Goal: Communication & Community: Answer question/provide support

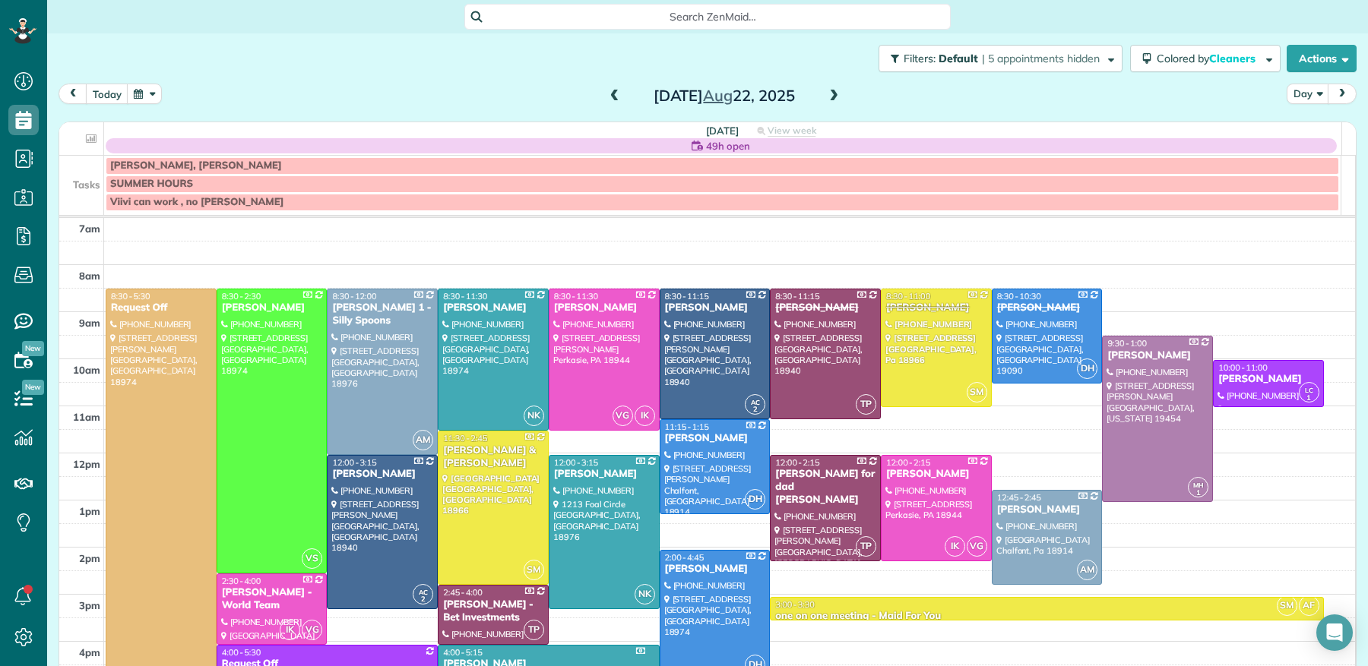
click at [827, 93] on span at bounding box center [833, 97] width 17 height 14
click at [826, 93] on span at bounding box center [833, 97] width 17 height 14
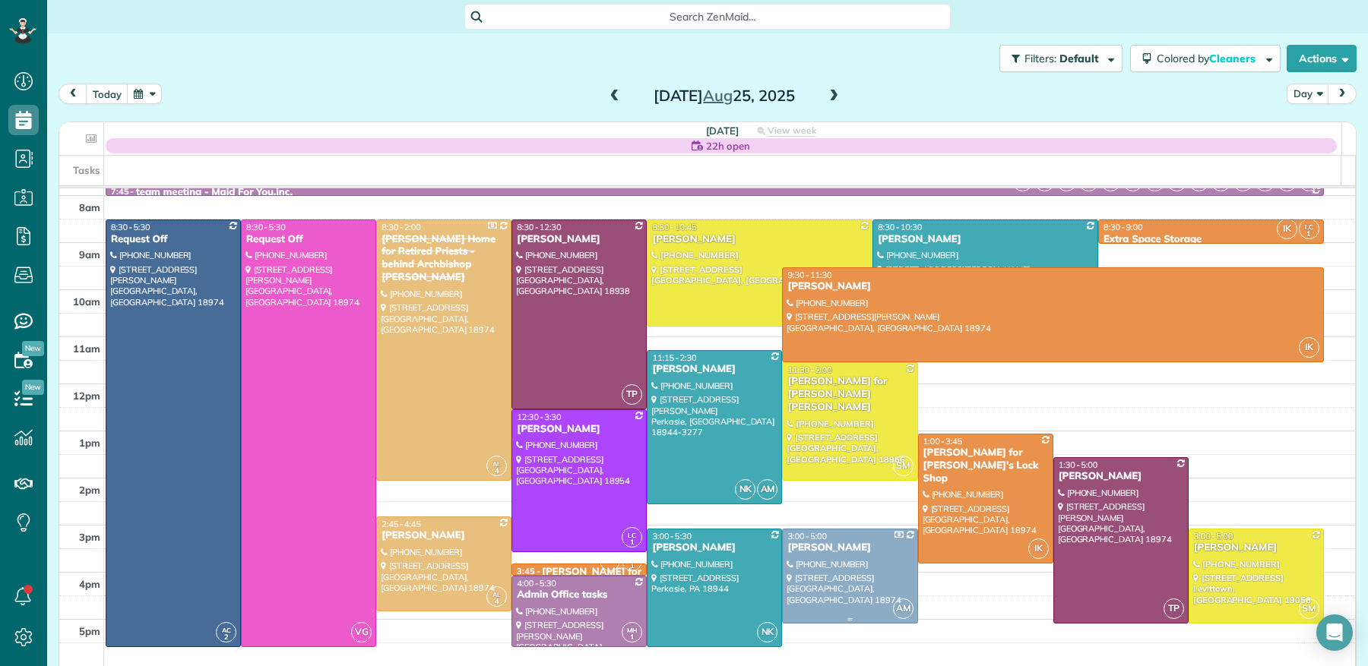
scroll to position [143, 0]
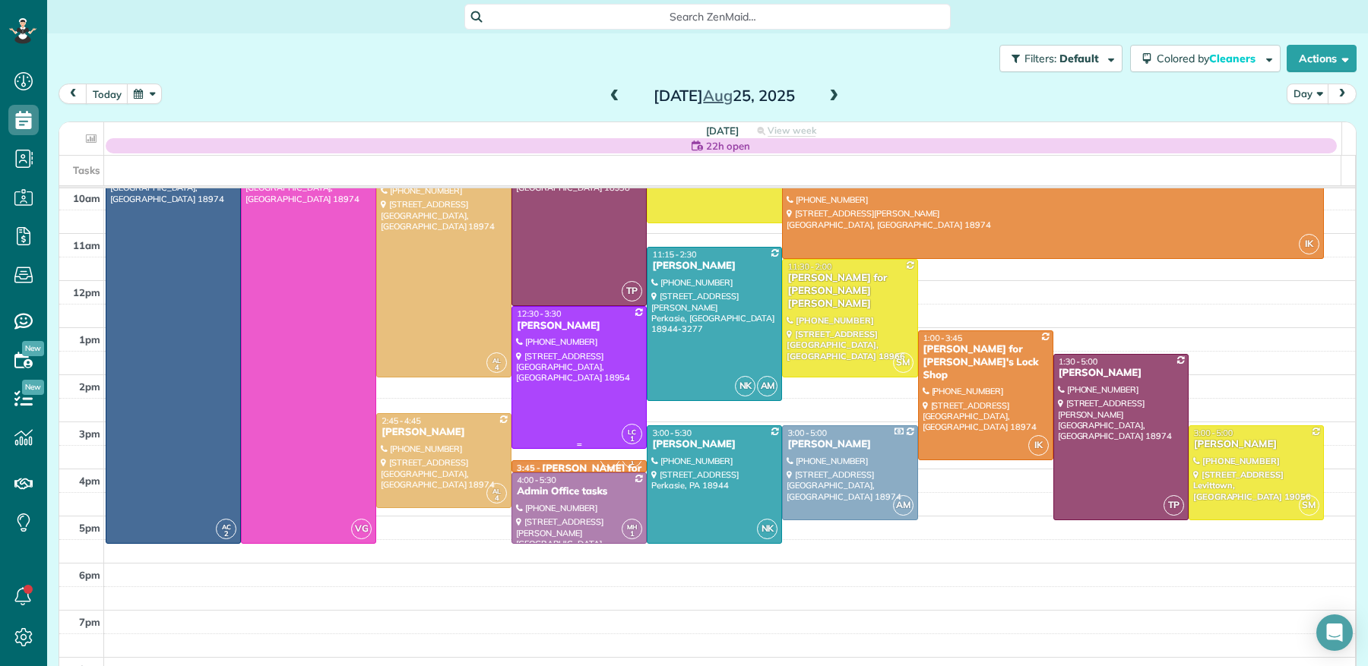
click at [546, 321] on div "Joseph Defranco" at bounding box center [579, 326] width 126 height 13
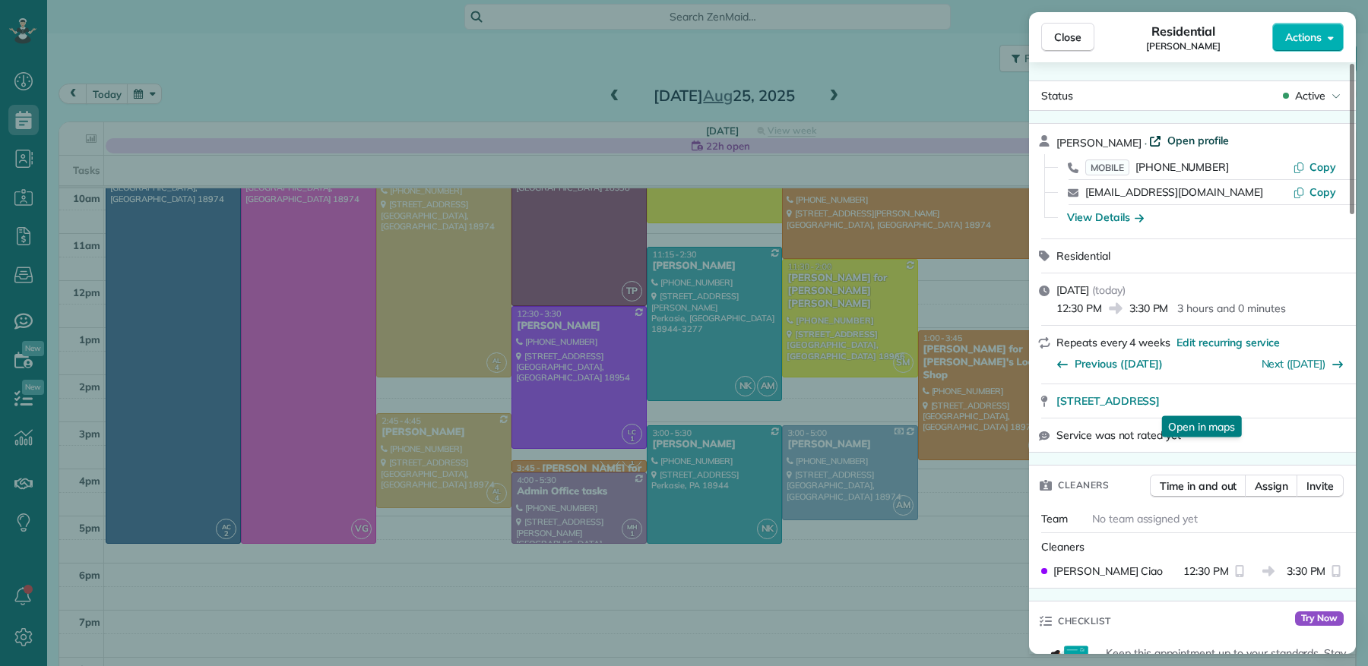
click at [1189, 138] on span "Open profile" at bounding box center [1198, 140] width 62 height 15
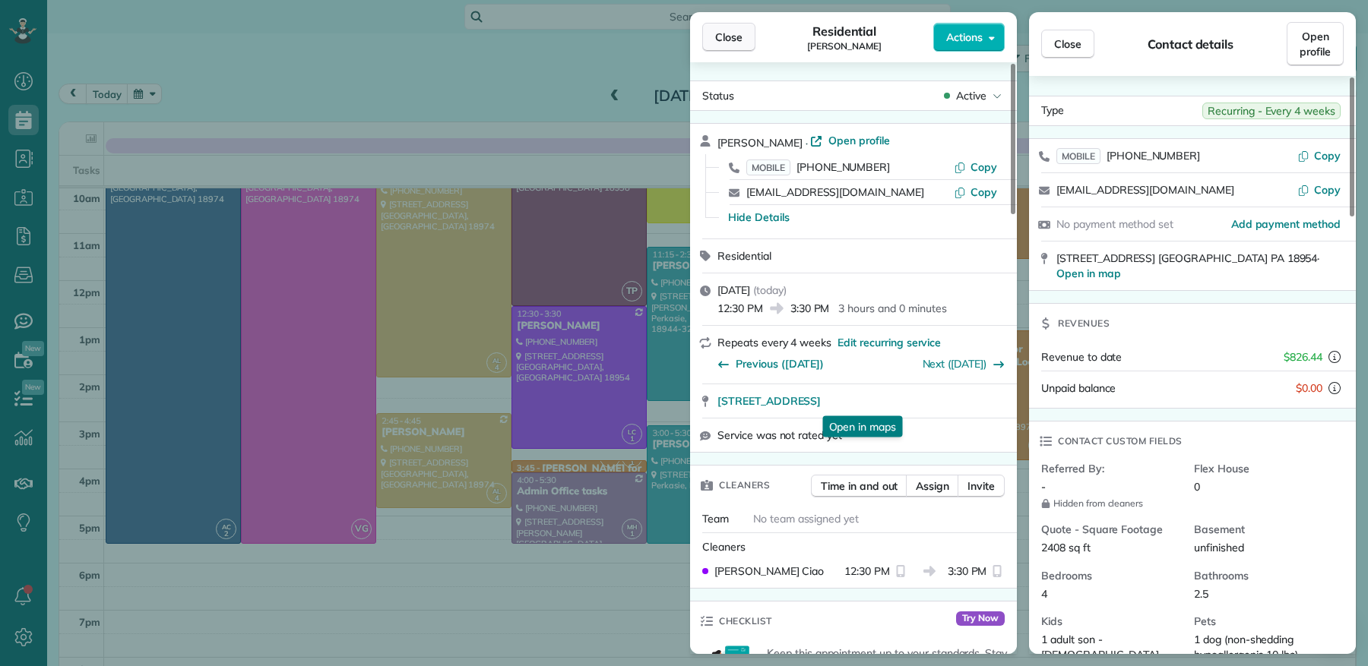
click at [723, 40] on span "Close" at bounding box center [728, 37] width 27 height 15
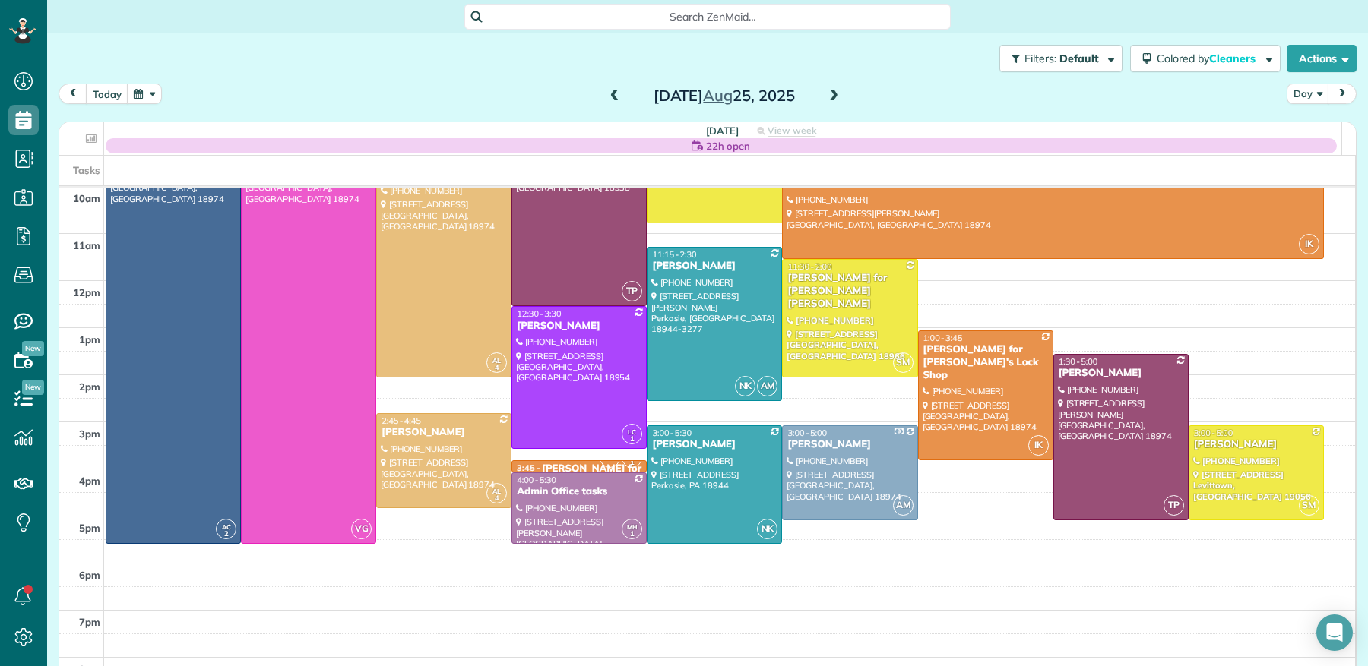
click at [158, 93] on button "button" at bounding box center [144, 94] width 35 height 21
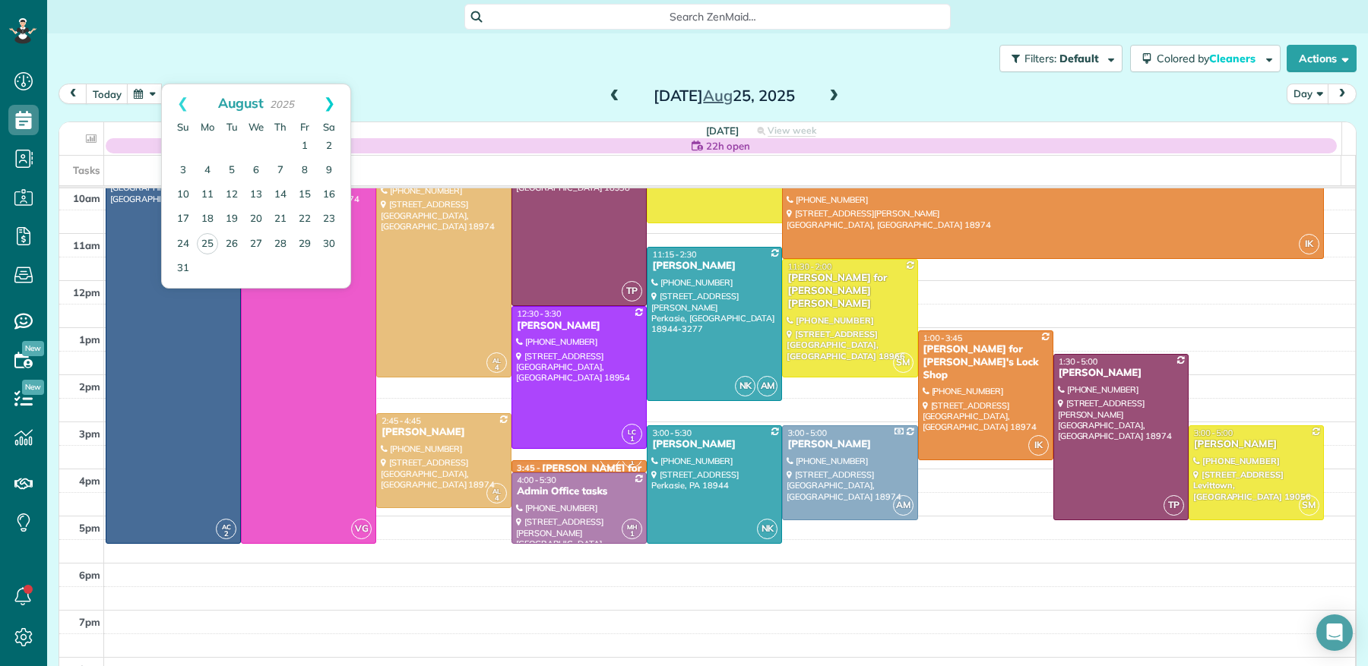
click at [334, 103] on link "Next" at bounding box center [329, 103] width 42 height 38
click at [327, 142] on link "6" at bounding box center [329, 146] width 24 height 24
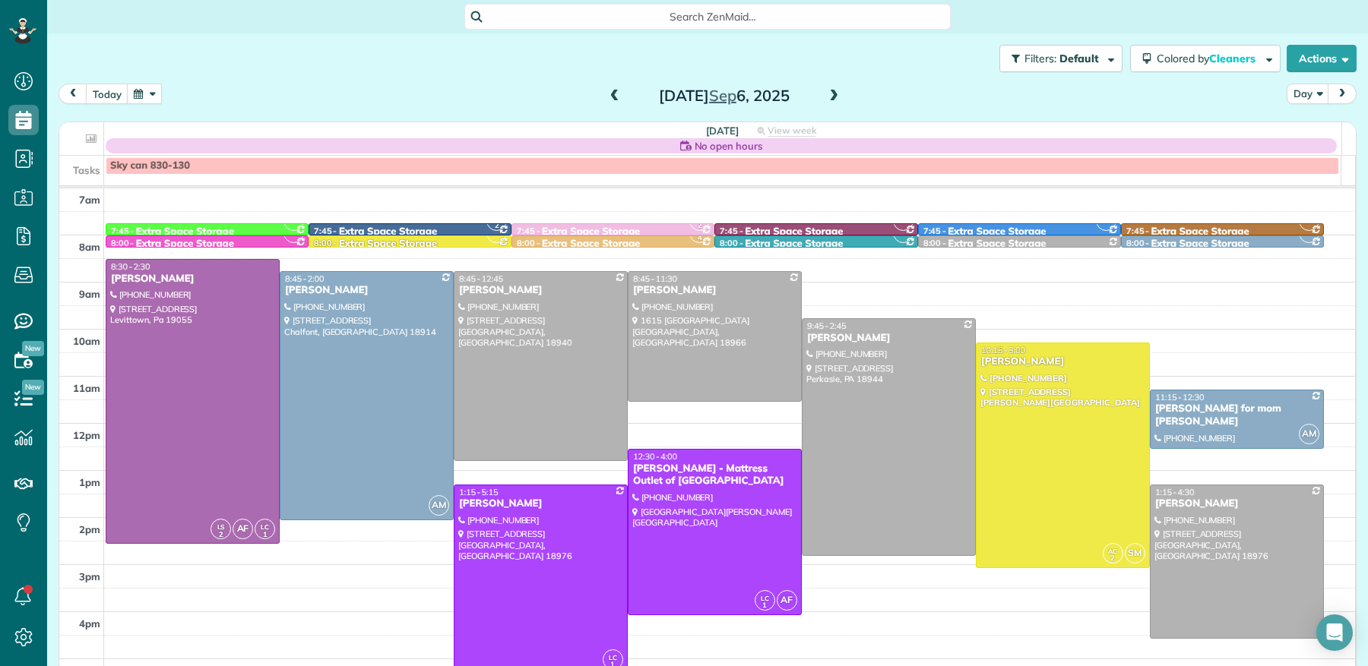
click at [202, 163] on div "Sky can 830-130" at bounding box center [722, 166] width 1224 height 13
click at [202, 163] on div at bounding box center [684, 333] width 1368 height 666
click at [206, 167] on div "Sky can 830-130" at bounding box center [722, 166] width 1224 height 13
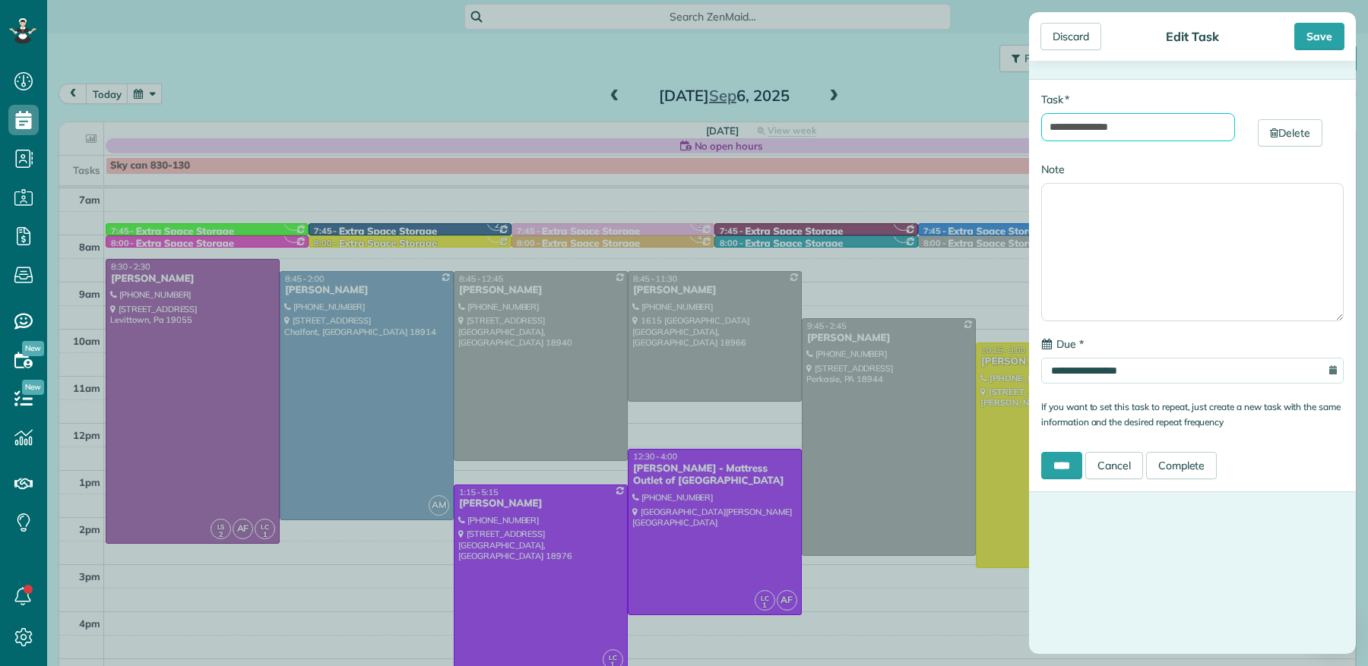
click at [1158, 128] on input "**********" at bounding box center [1138, 127] width 194 height 28
type input "**********"
click at [1330, 41] on div "Save" at bounding box center [1319, 36] width 50 height 27
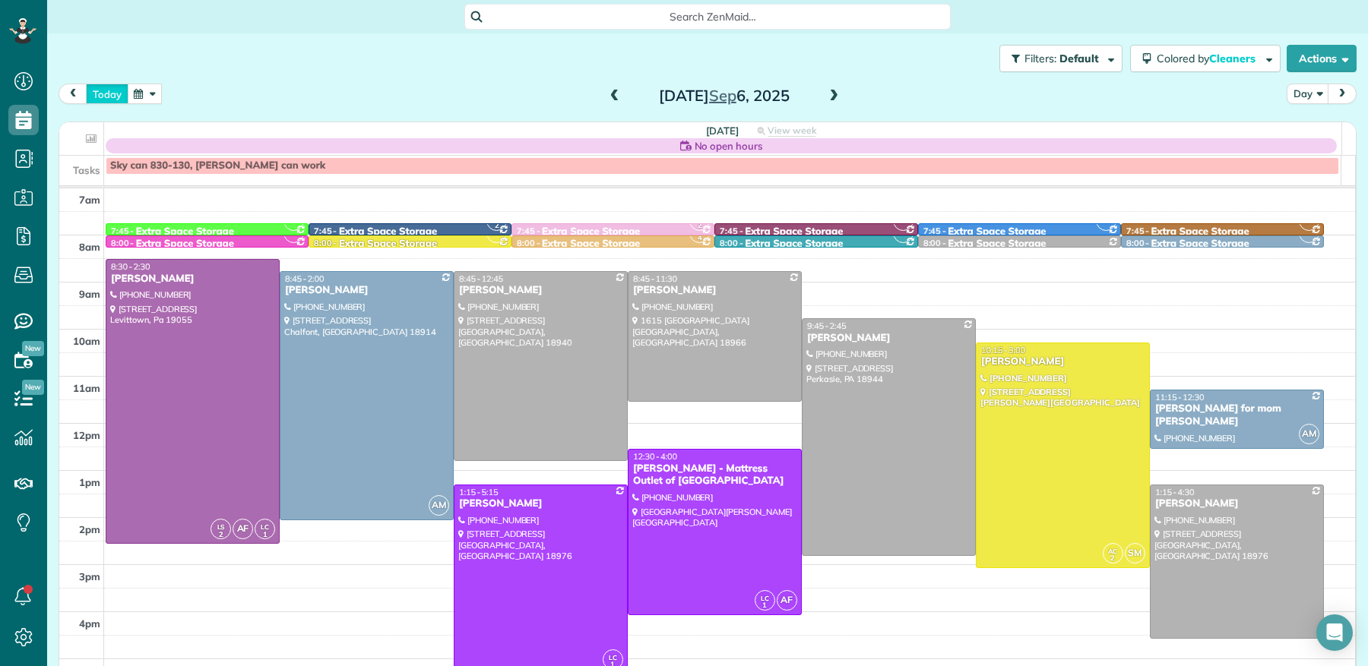
click at [117, 93] on button "today" at bounding box center [107, 94] width 43 height 21
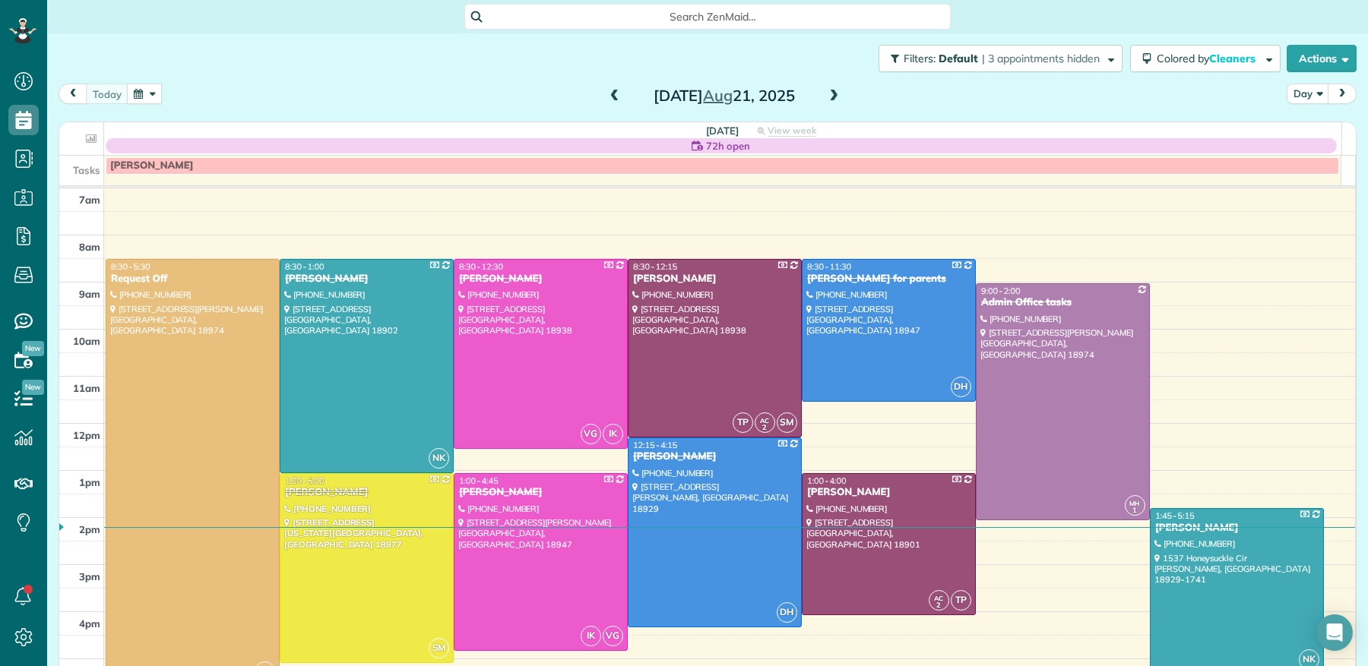
click at [825, 97] on span at bounding box center [833, 97] width 17 height 14
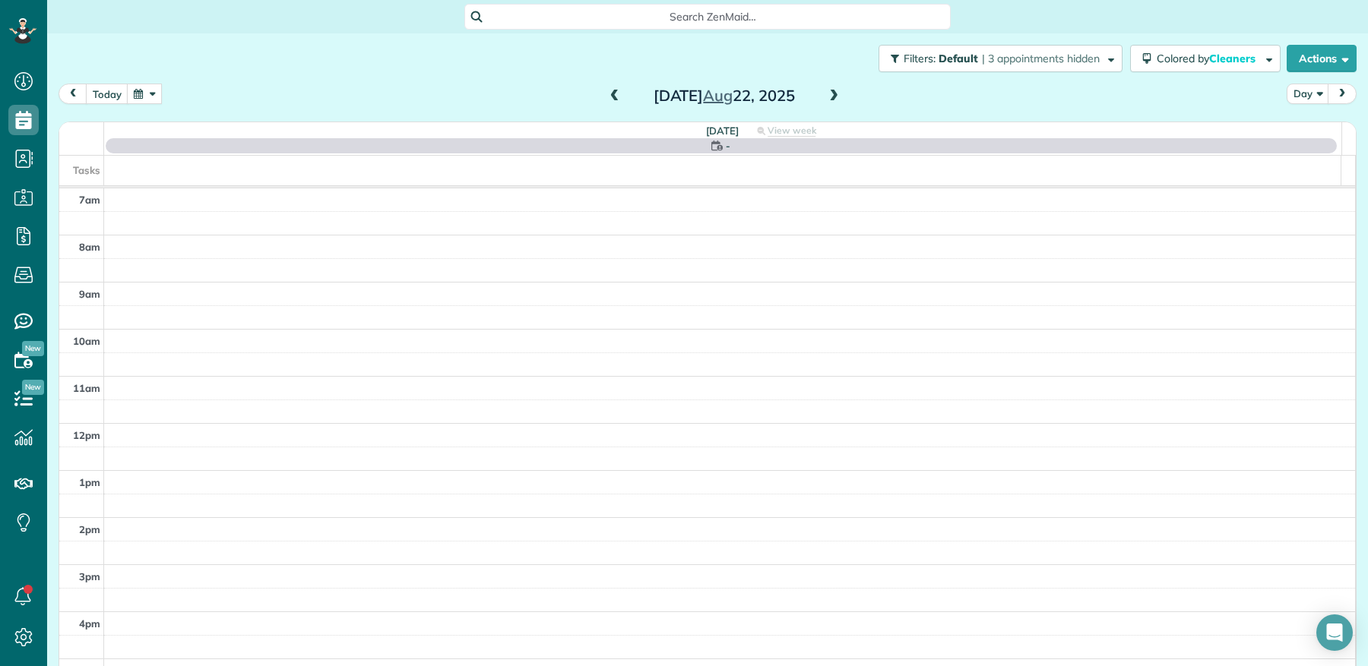
click at [825, 96] on span at bounding box center [833, 97] width 17 height 14
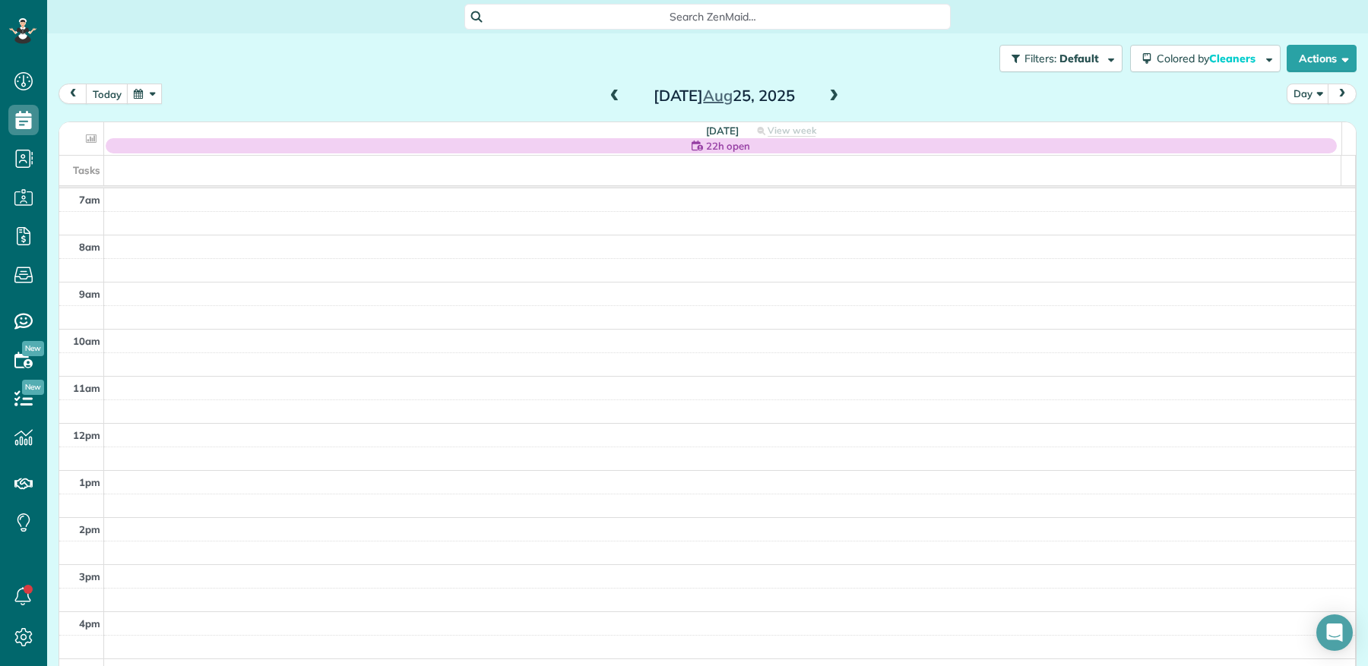
drag, startPoint x: 606, startPoint y: 96, endPoint x: 669, endPoint y: 106, distance: 63.8
click at [607, 96] on span at bounding box center [614, 97] width 17 height 14
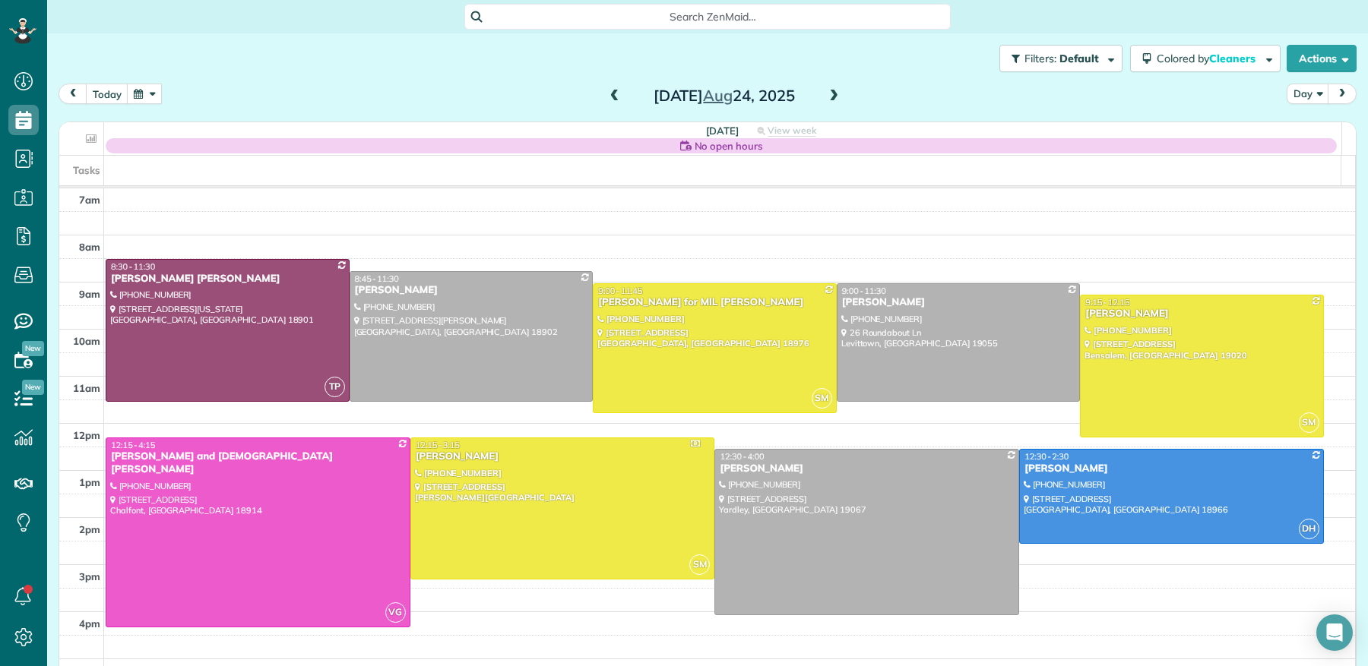
click at [828, 93] on span at bounding box center [833, 97] width 17 height 14
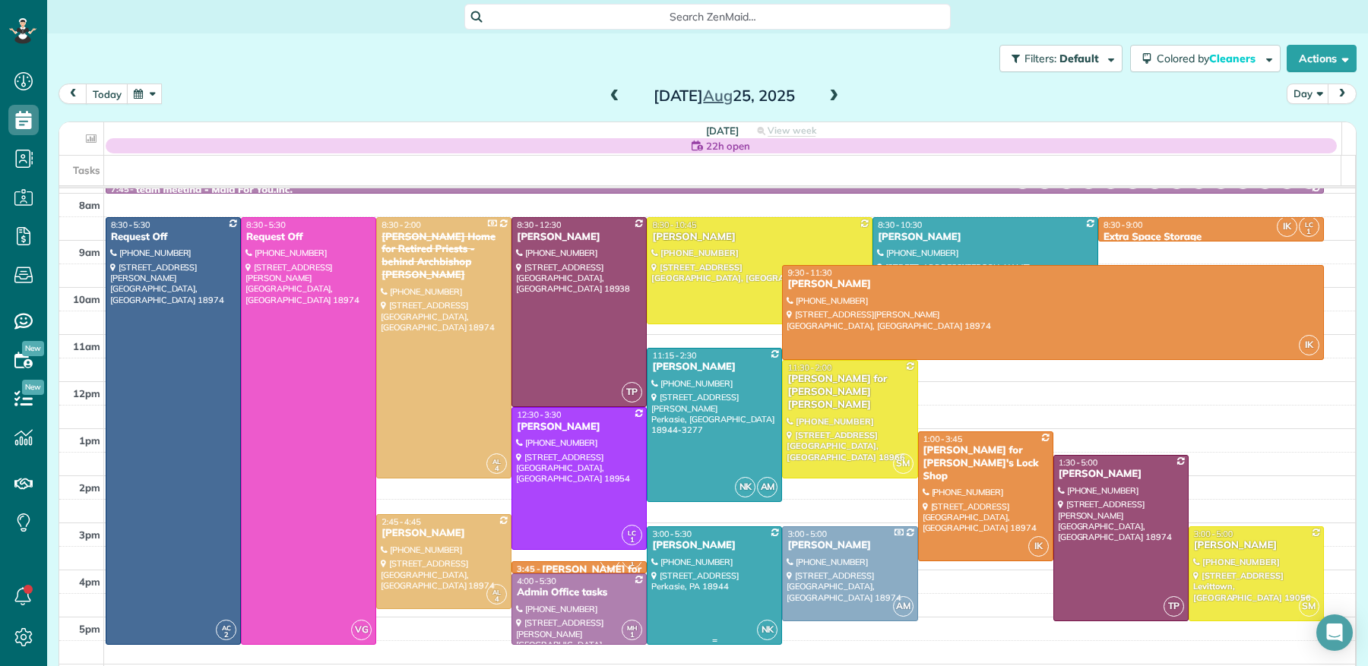
scroll to position [52, 0]
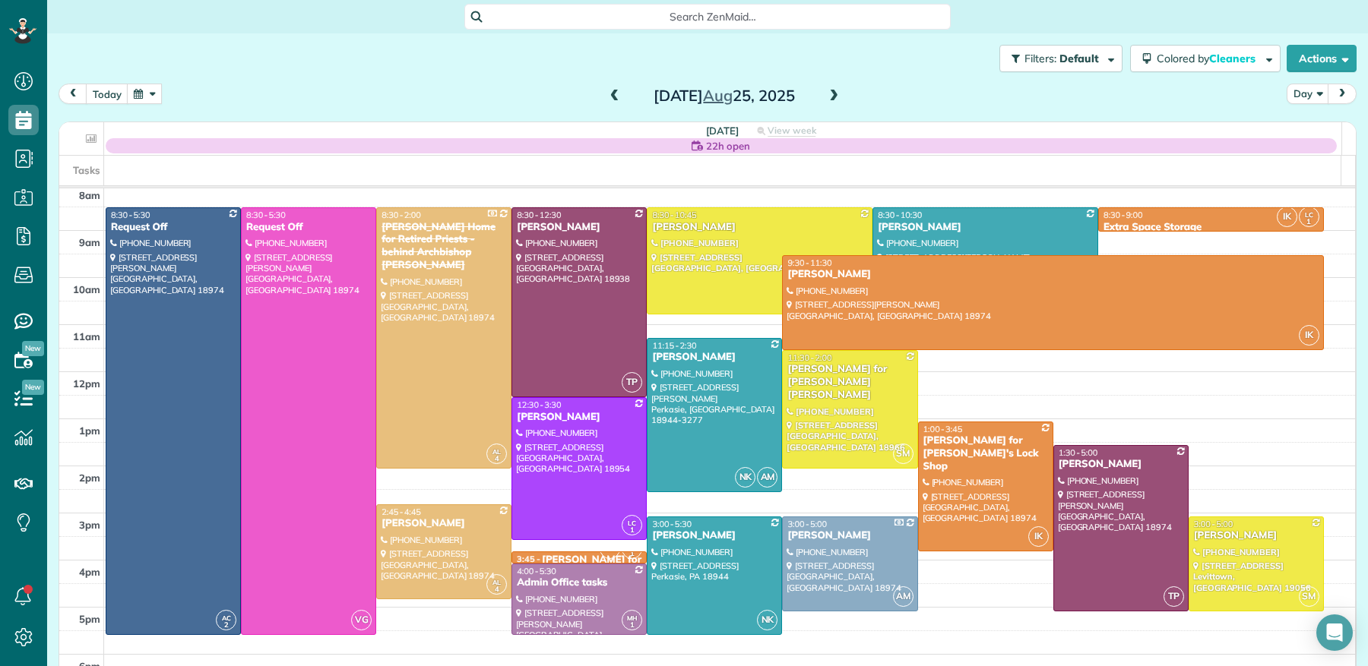
click at [891, 228] on div "Brooke Vilbas" at bounding box center [985, 227] width 217 height 13
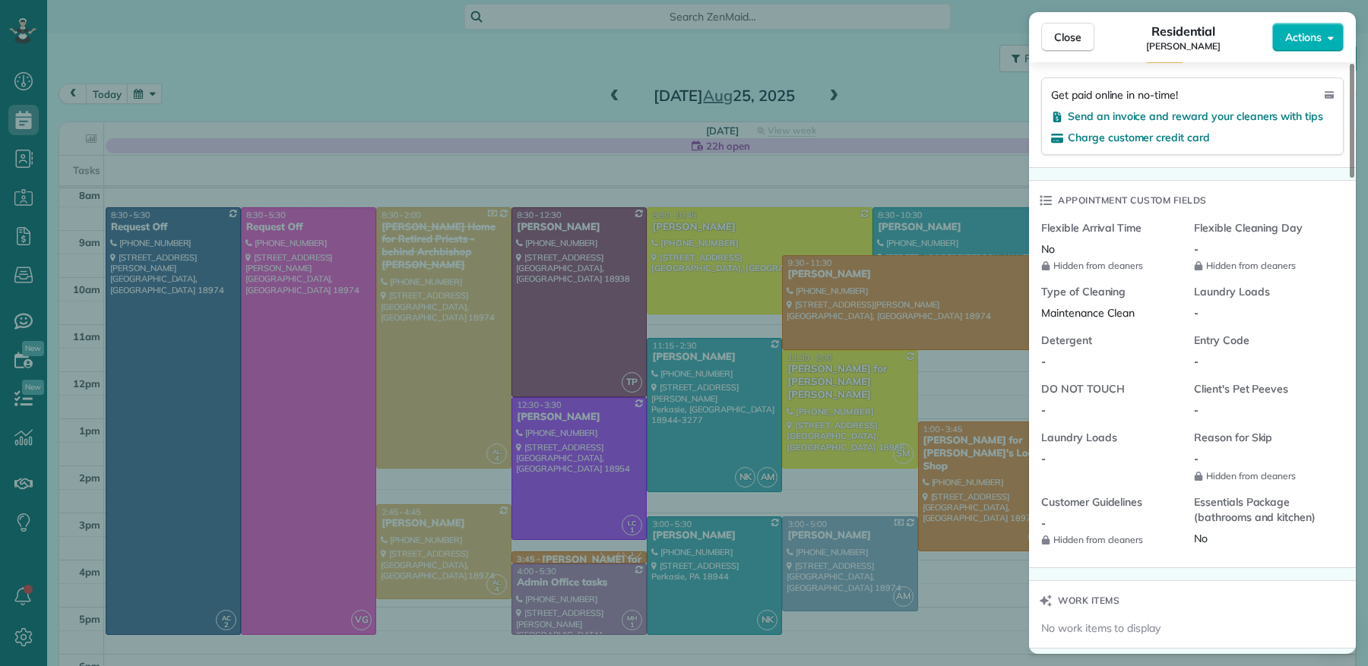
scroll to position [875, 0]
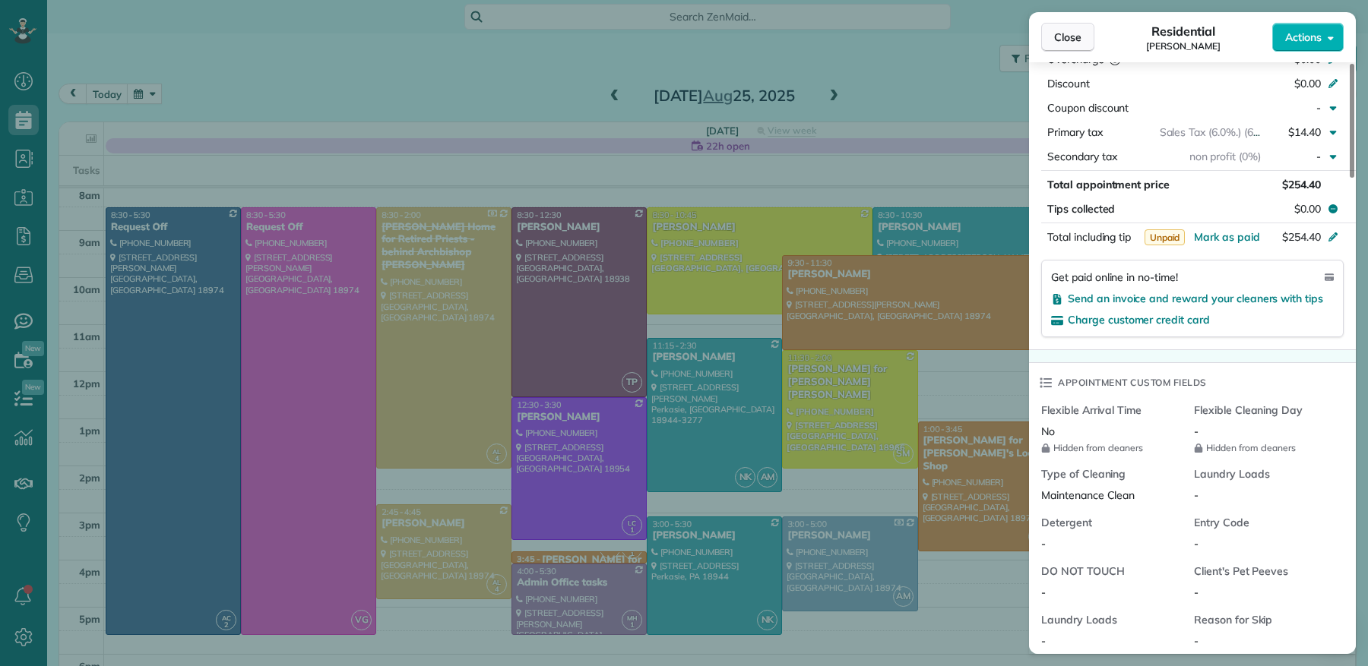
click at [1071, 38] on span "Close" at bounding box center [1067, 37] width 27 height 15
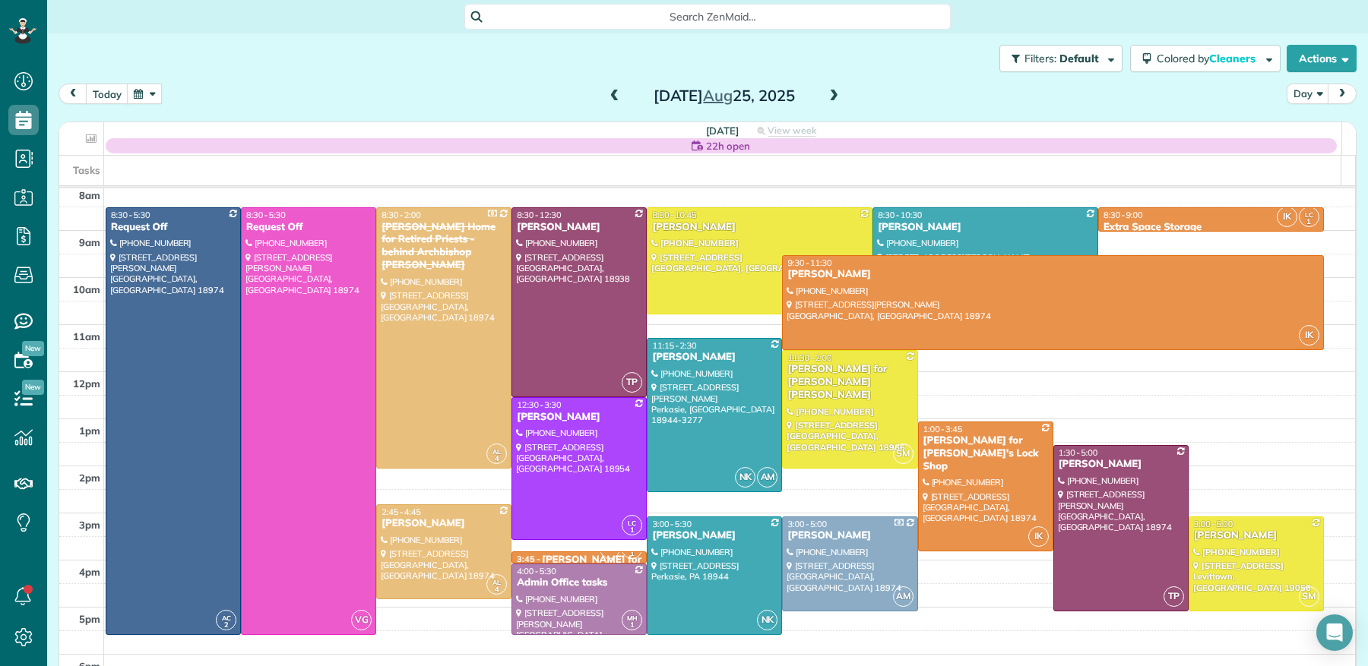
click at [609, 96] on span at bounding box center [614, 97] width 17 height 14
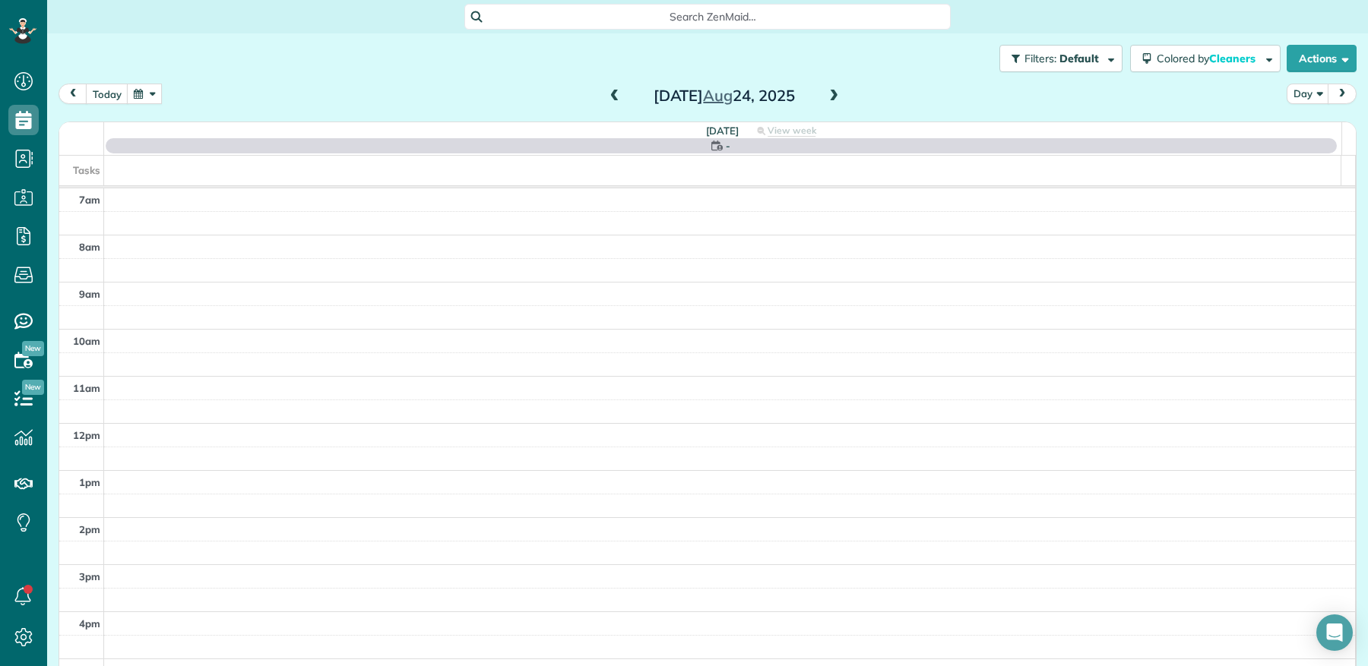
click at [609, 96] on span at bounding box center [614, 97] width 17 height 14
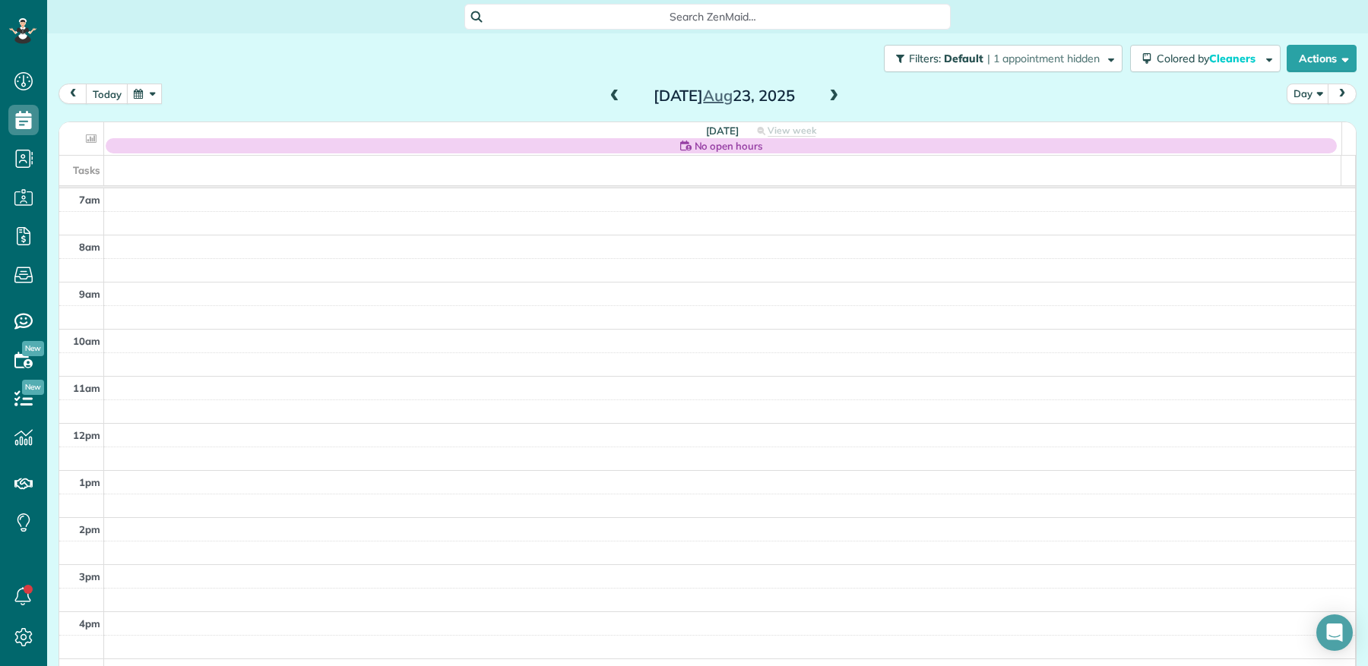
drag, startPoint x: 827, startPoint y: 94, endPoint x: 710, endPoint y: 113, distance: 117.8
click at [826, 95] on span at bounding box center [833, 97] width 17 height 14
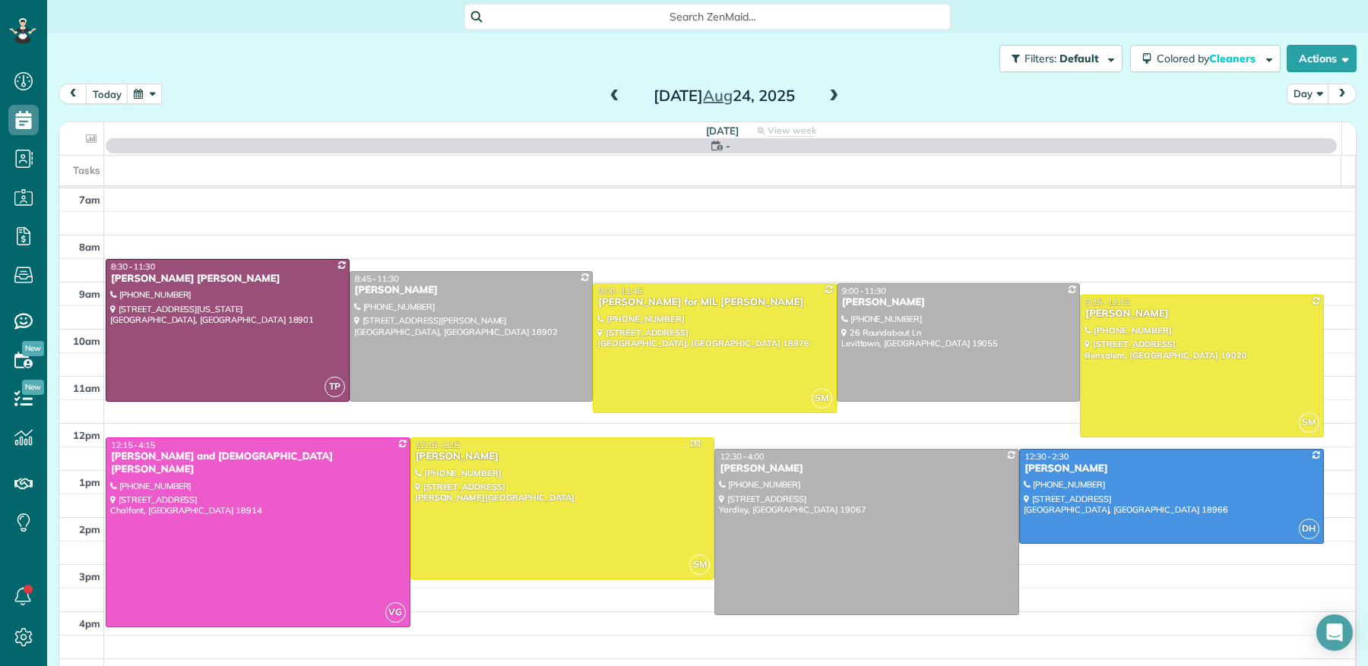
click at [603, 96] on div "Sunday Aug 24, 2025" at bounding box center [724, 96] width 243 height 24
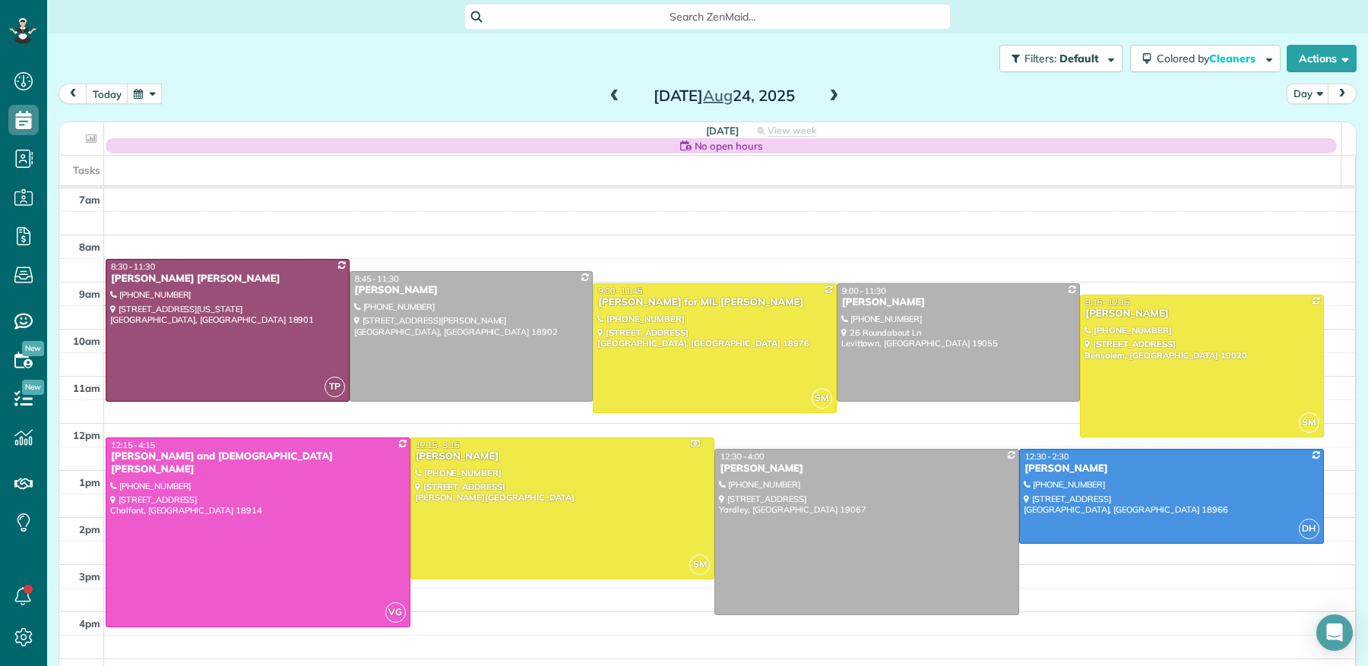
click at [606, 93] on span at bounding box center [614, 97] width 17 height 14
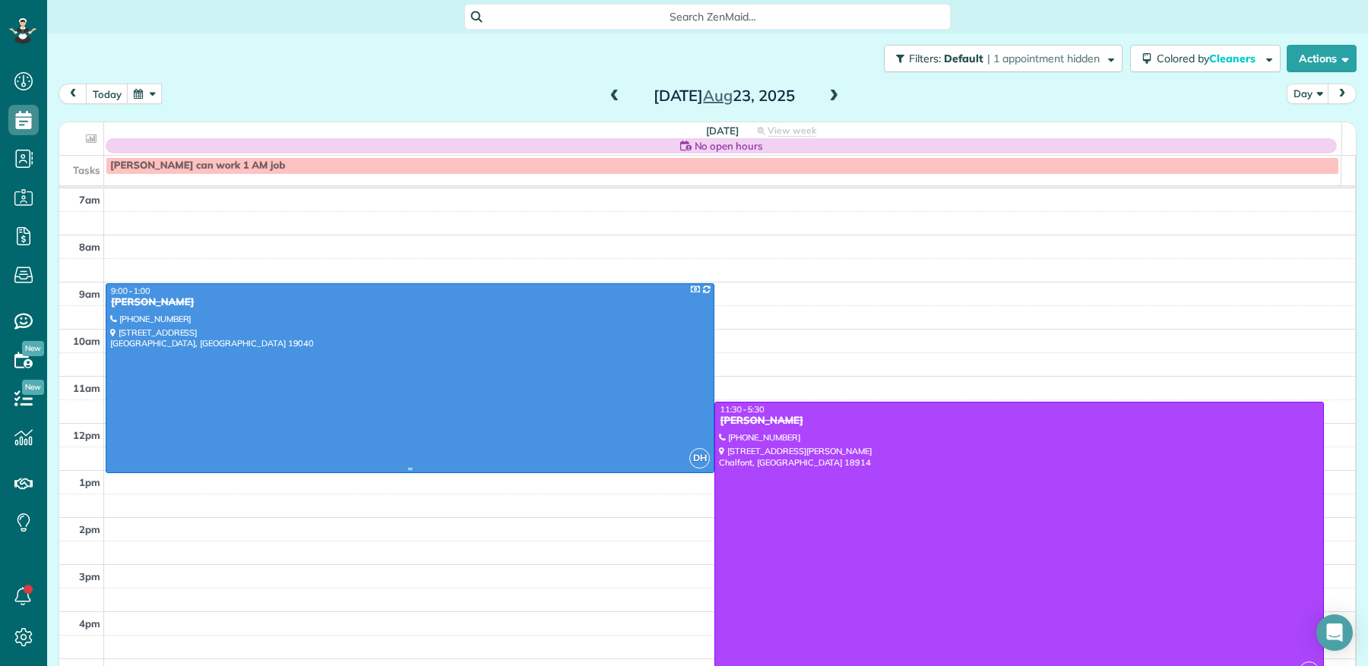
click at [156, 301] on div "Jessica Villante" at bounding box center [409, 302] width 599 height 13
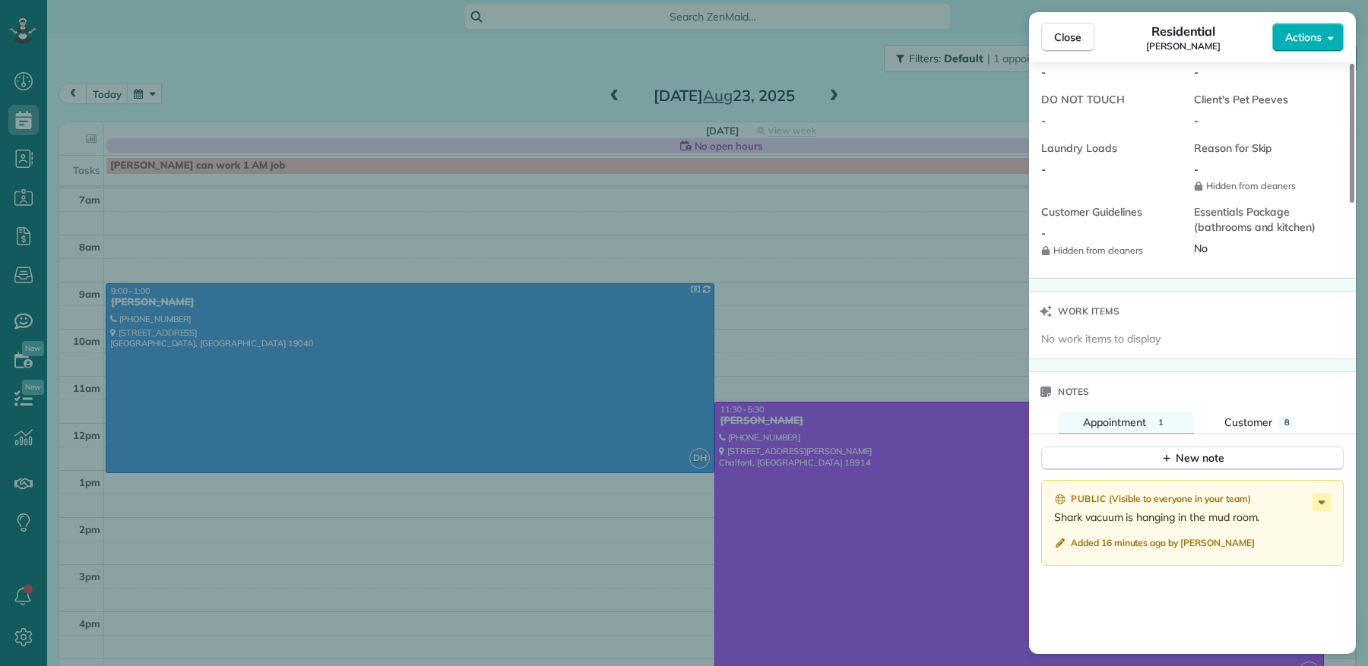
scroll to position [1470, 0]
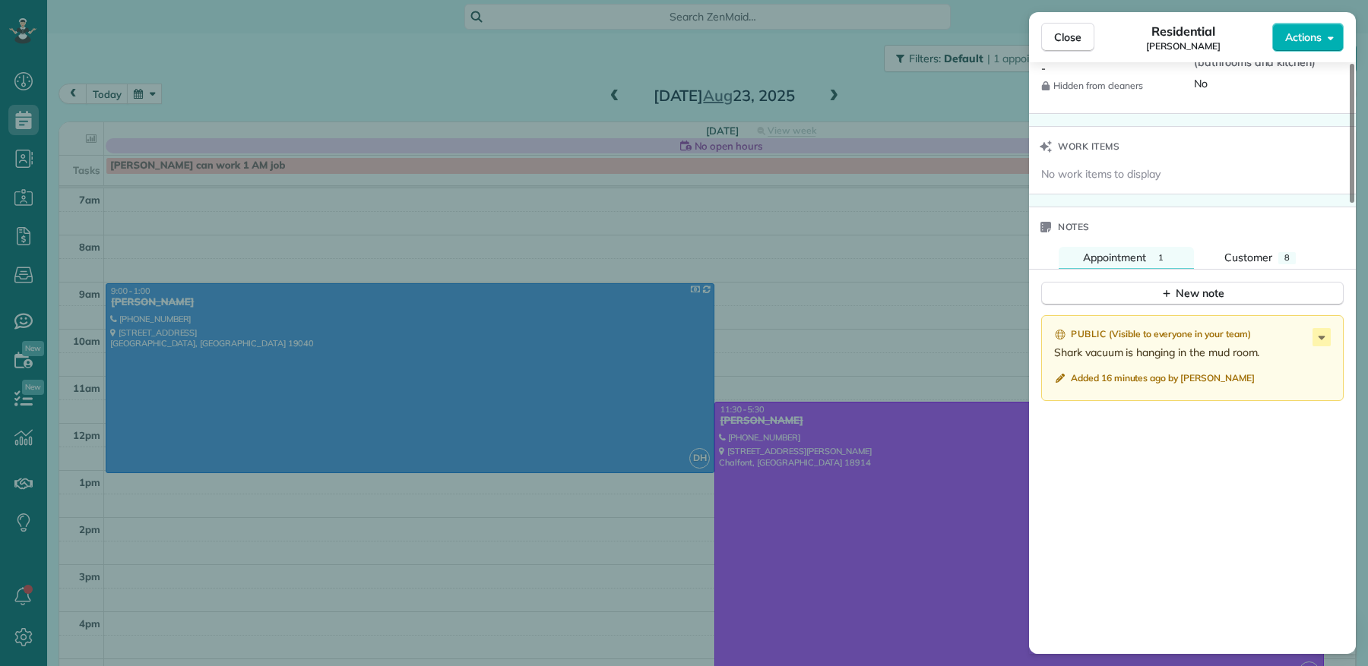
drag, startPoint x: 1050, startPoint y: 341, endPoint x: 1238, endPoint y: 368, distance: 190.3
click at [1242, 371] on div "Public ( Visible to everyone in your team ) Shark vacuum is hanging in the mud …" at bounding box center [1192, 358] width 302 height 86
click at [1235, 251] on span "Customer" at bounding box center [1248, 258] width 48 height 14
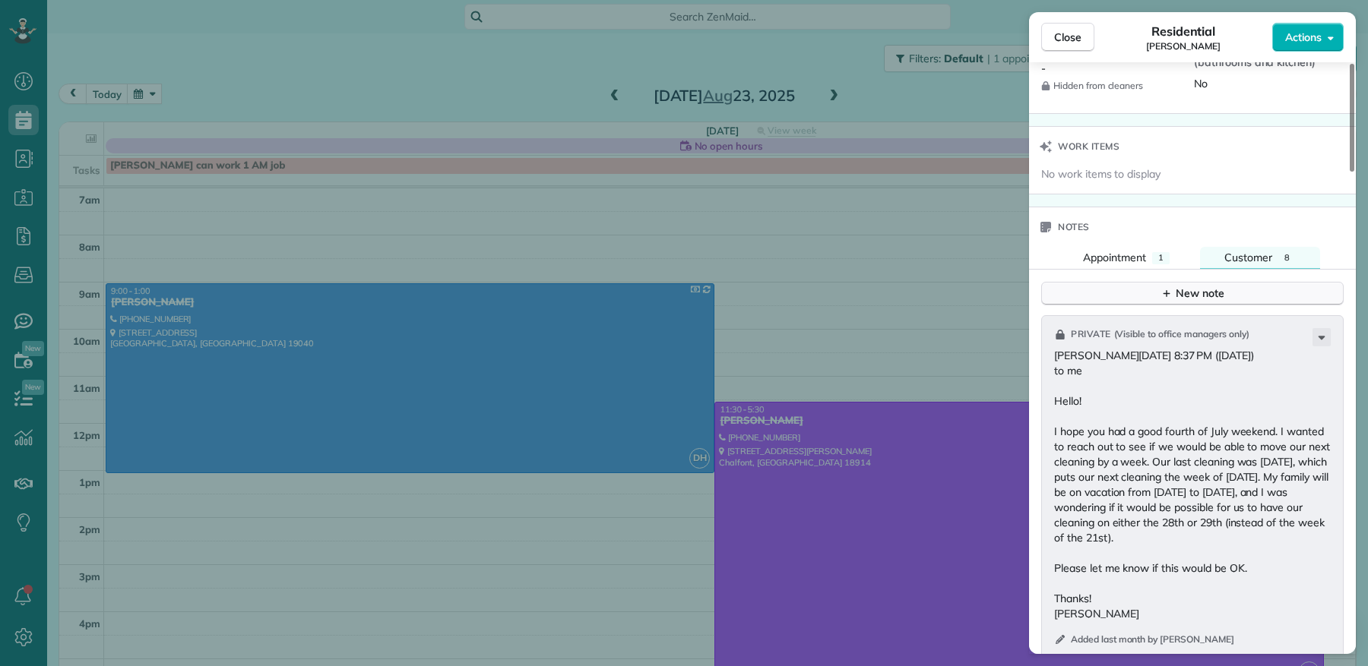
click at [1232, 287] on button "New note" at bounding box center [1192, 294] width 302 height 24
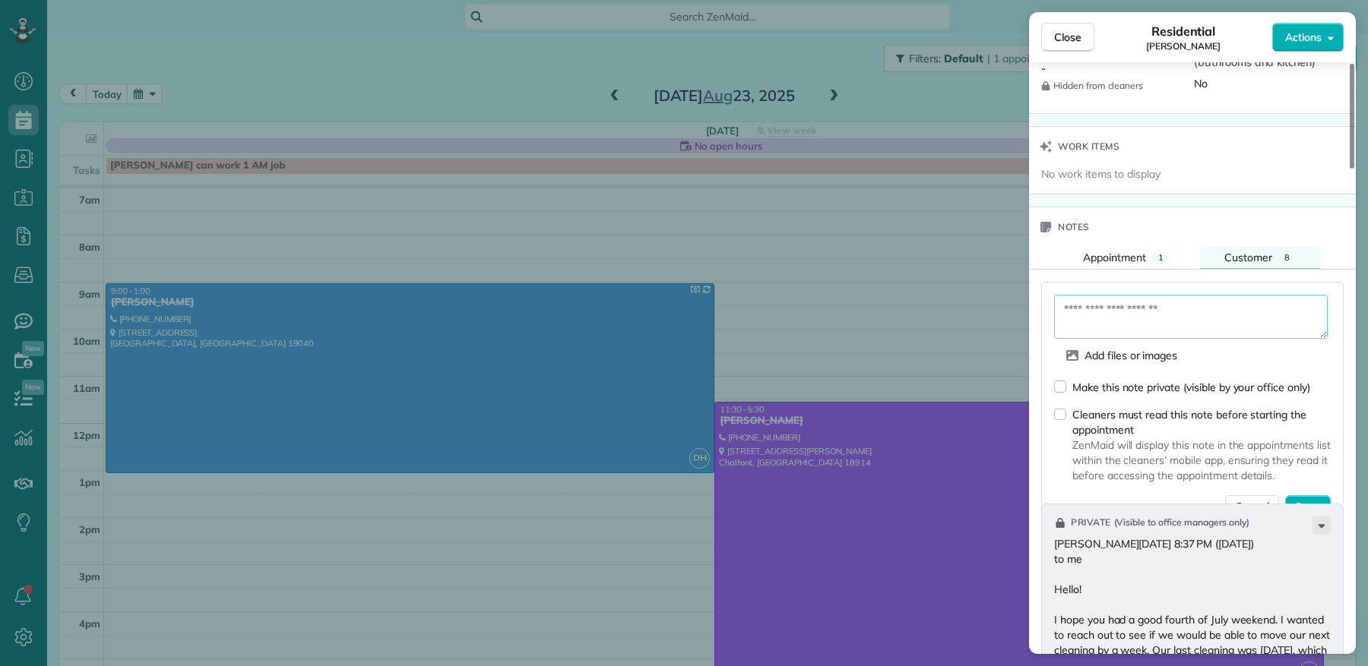
click at [1100, 305] on textarea at bounding box center [1191, 317] width 274 height 44
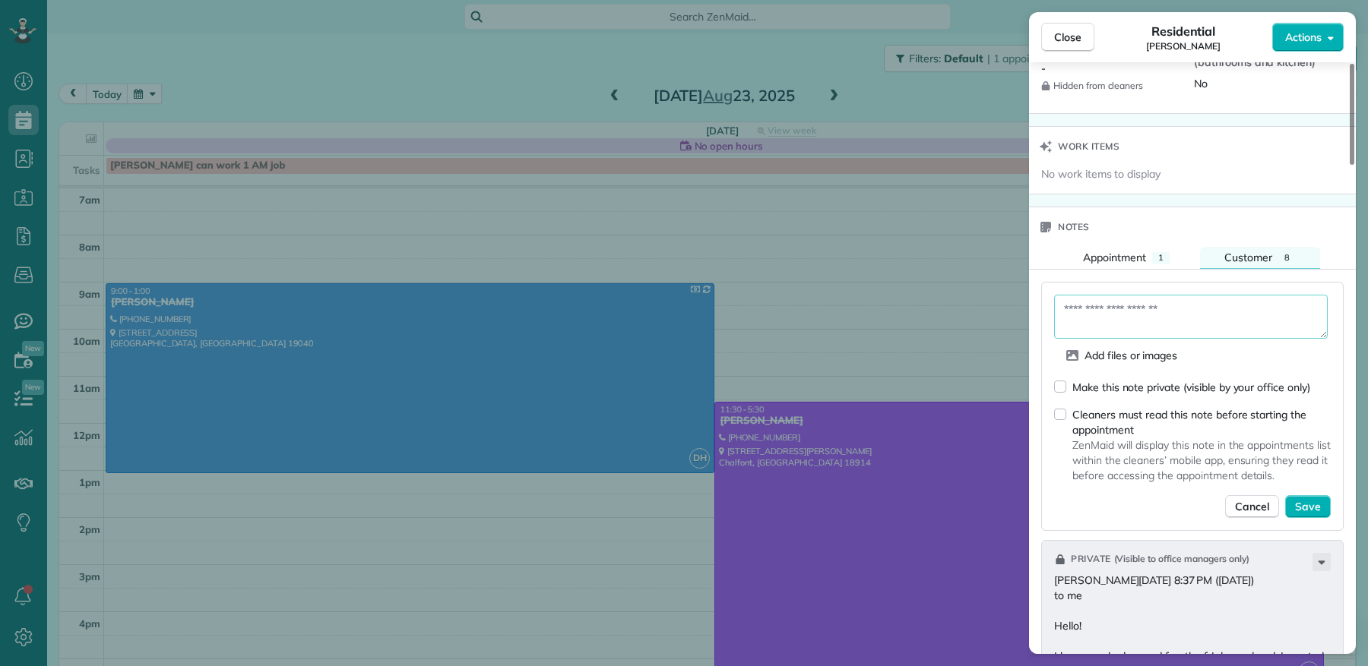
paste textarea "**********"
type textarea "**********"
click at [1316, 500] on span "Save" at bounding box center [1308, 507] width 26 height 15
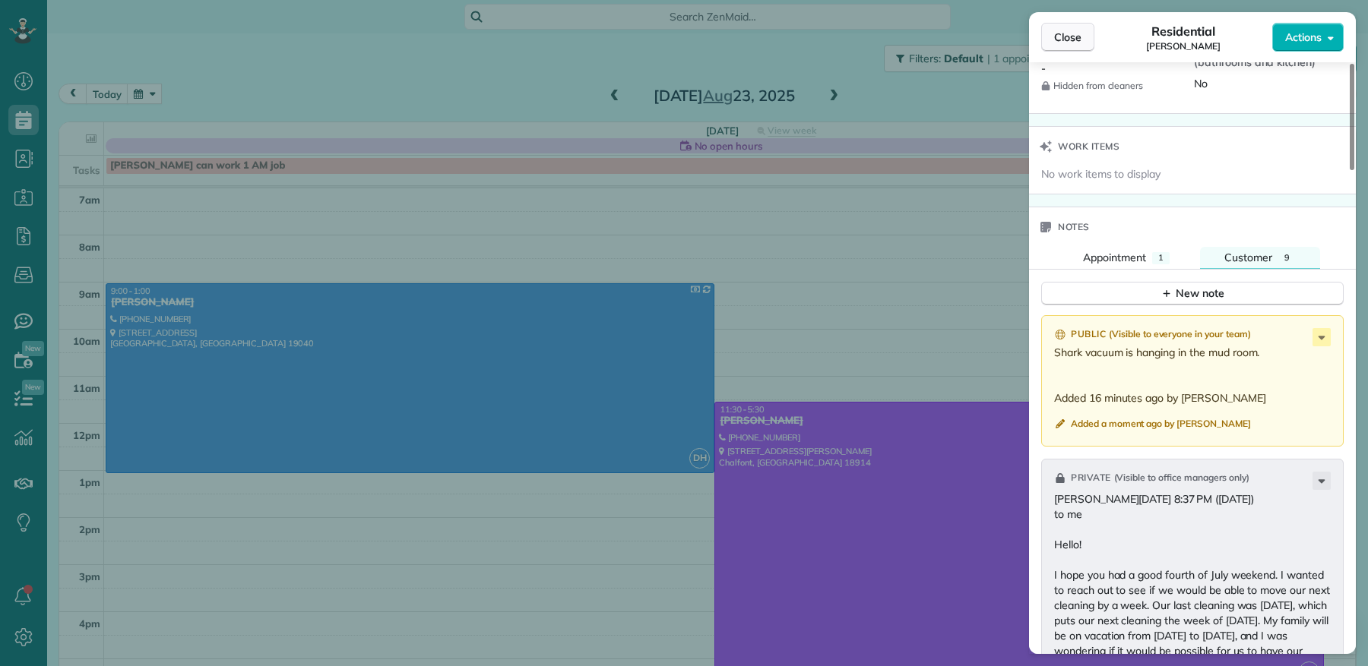
click at [1072, 31] on span "Close" at bounding box center [1067, 37] width 27 height 15
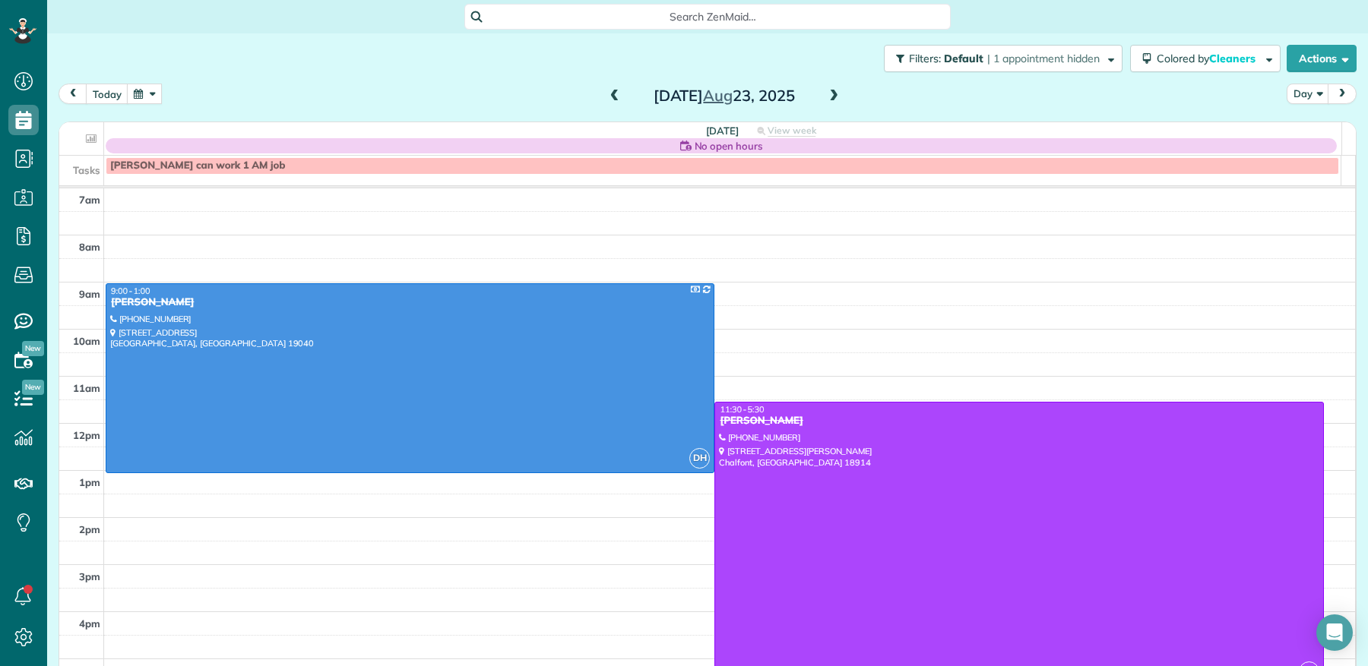
click at [825, 94] on span at bounding box center [833, 97] width 17 height 14
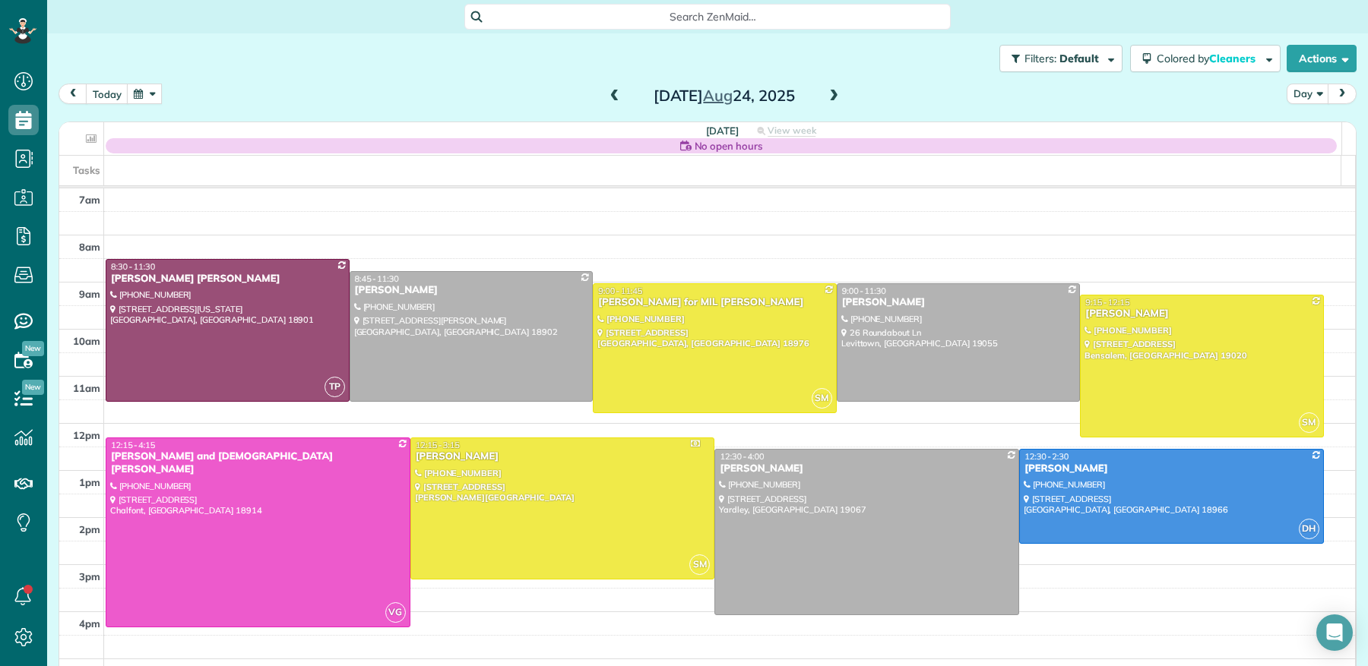
click at [825, 94] on span at bounding box center [833, 97] width 17 height 14
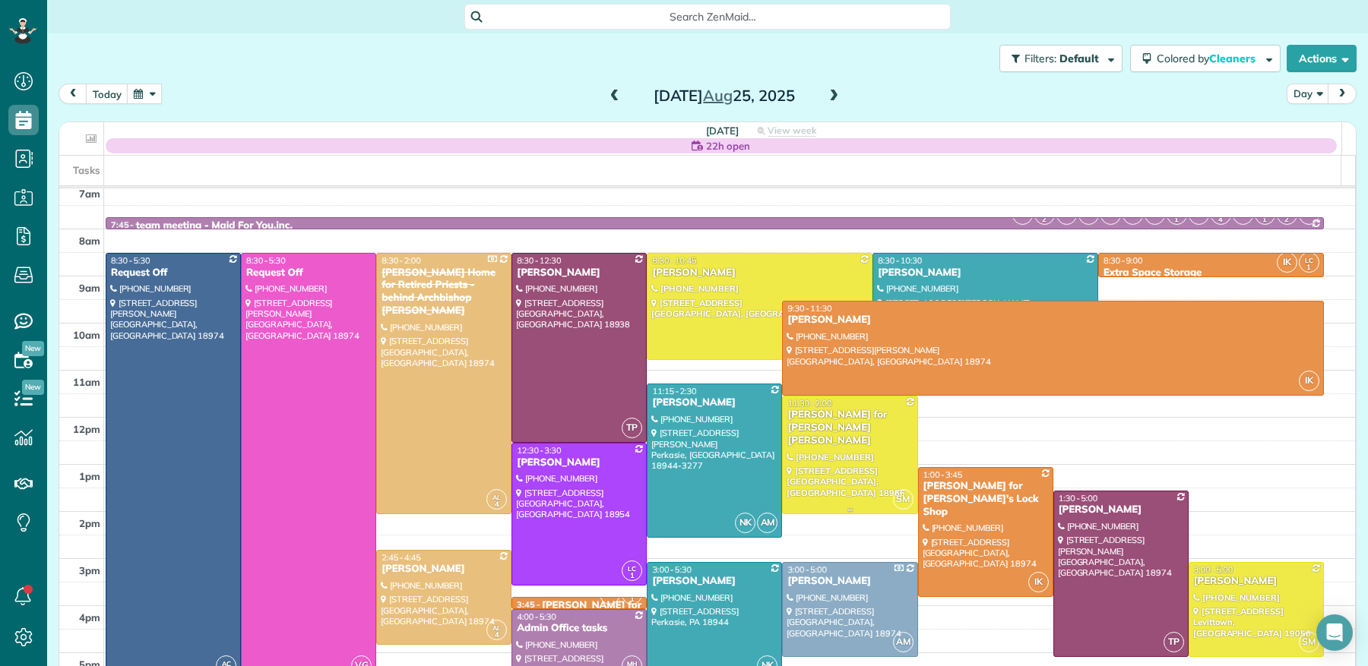
scroll to position [5, 0]
click at [612, 98] on span at bounding box center [614, 97] width 17 height 14
click at [612, 97] on span at bounding box center [614, 97] width 17 height 14
click at [612, 98] on span at bounding box center [614, 97] width 17 height 14
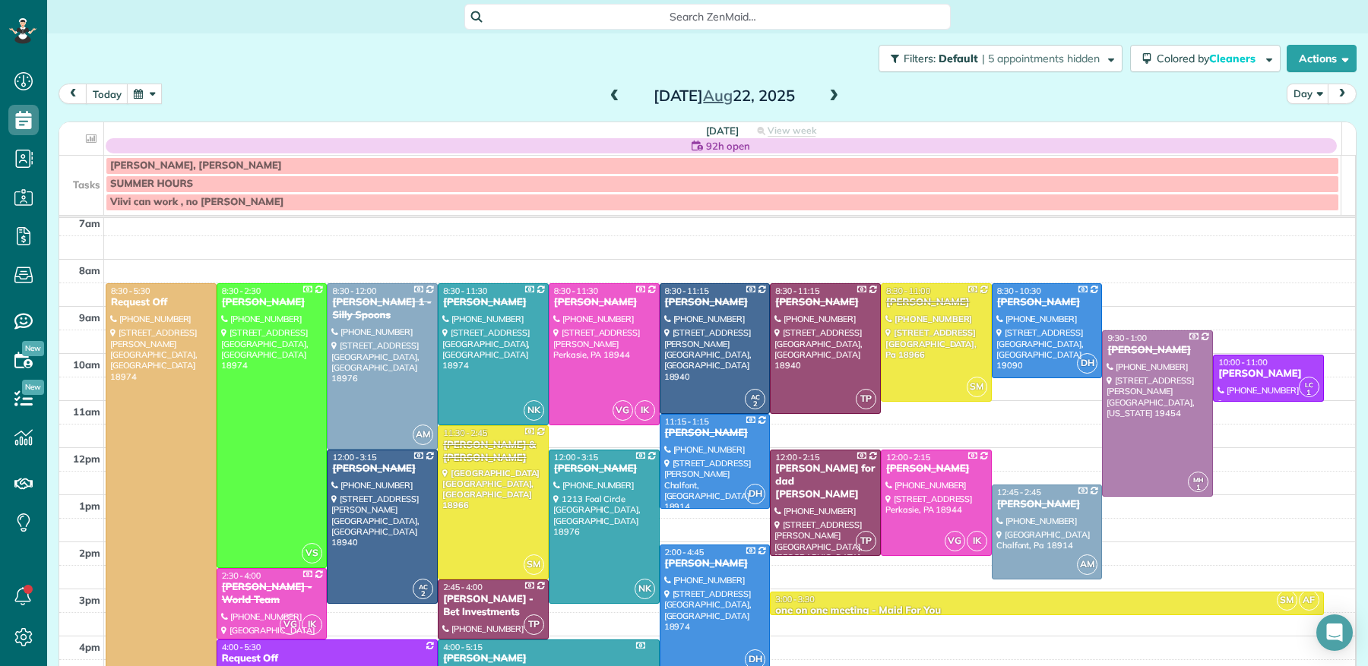
scroll to position [0, 0]
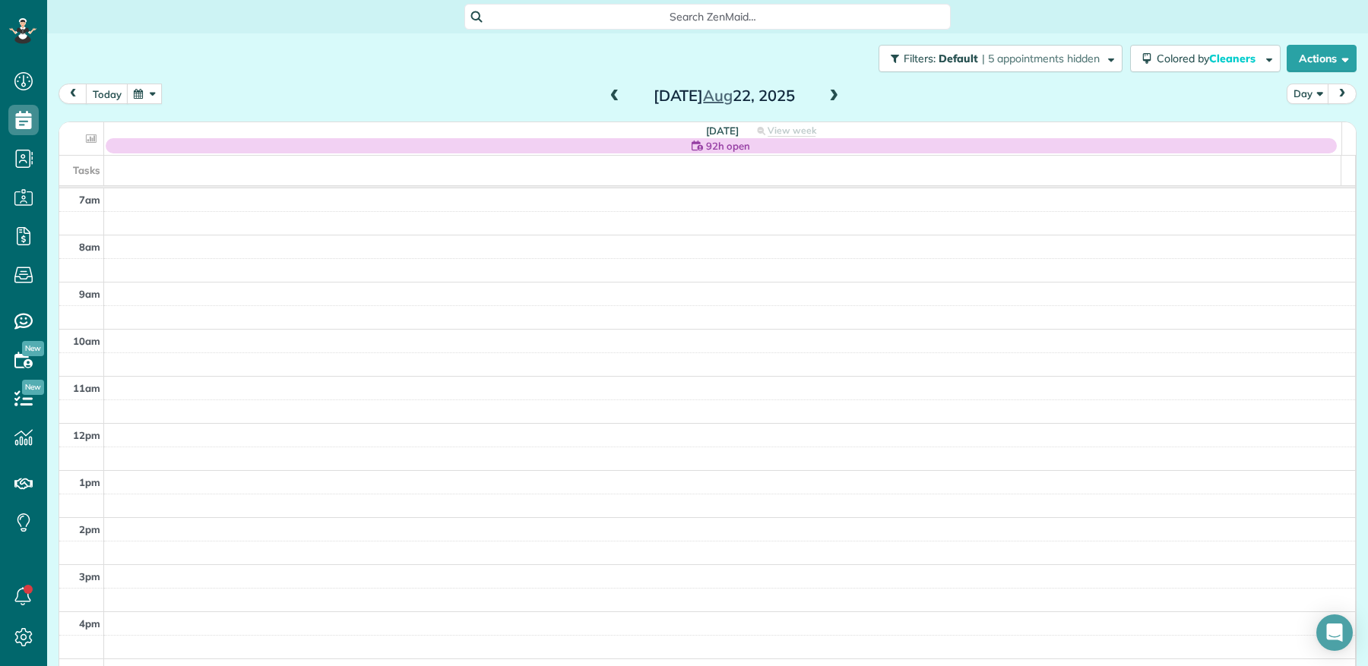
drag, startPoint x: 827, startPoint y: 89, endPoint x: 697, endPoint y: 119, distance: 134.2
click at [827, 90] on span at bounding box center [833, 97] width 17 height 14
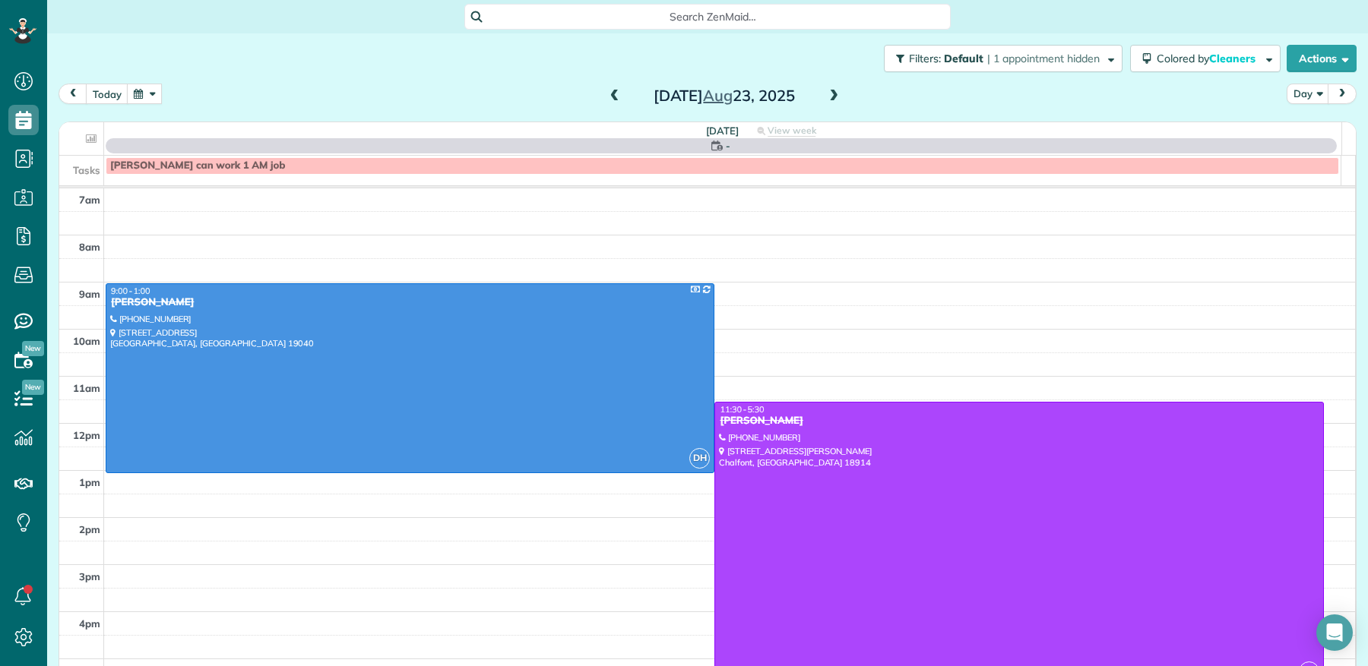
click at [609, 94] on span at bounding box center [614, 97] width 17 height 14
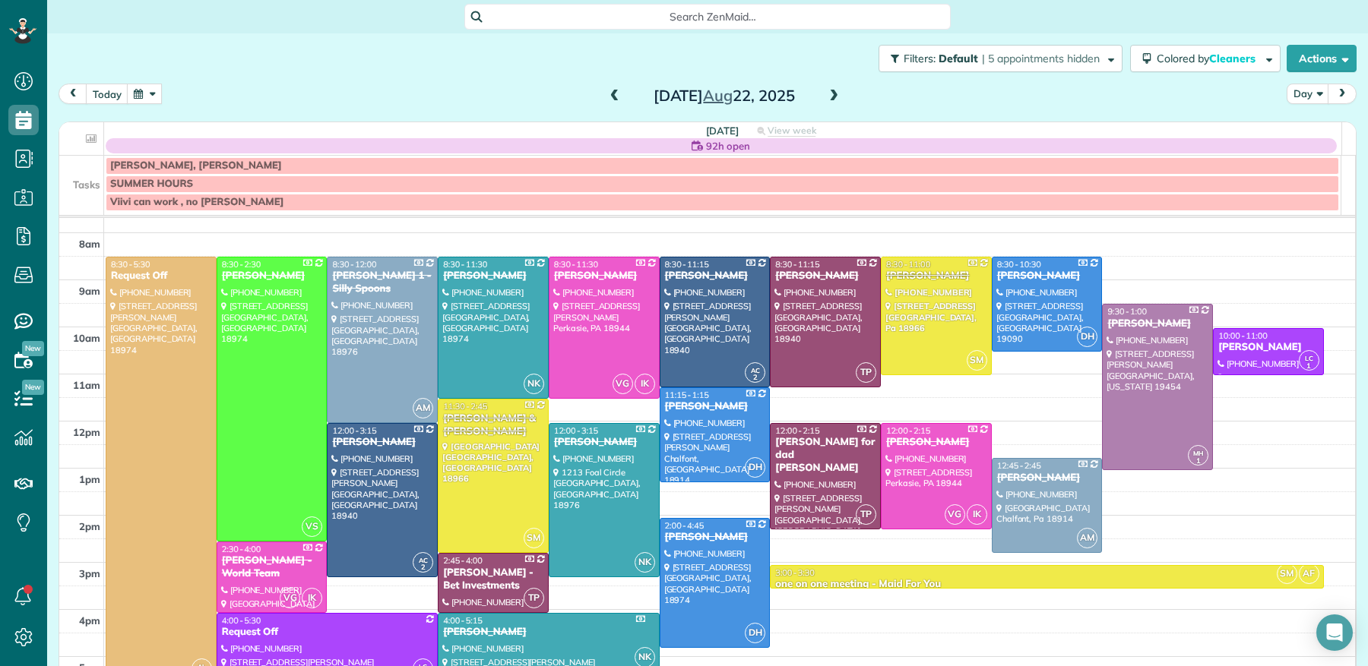
scroll to position [31, 0]
click at [825, 96] on span at bounding box center [833, 97] width 17 height 14
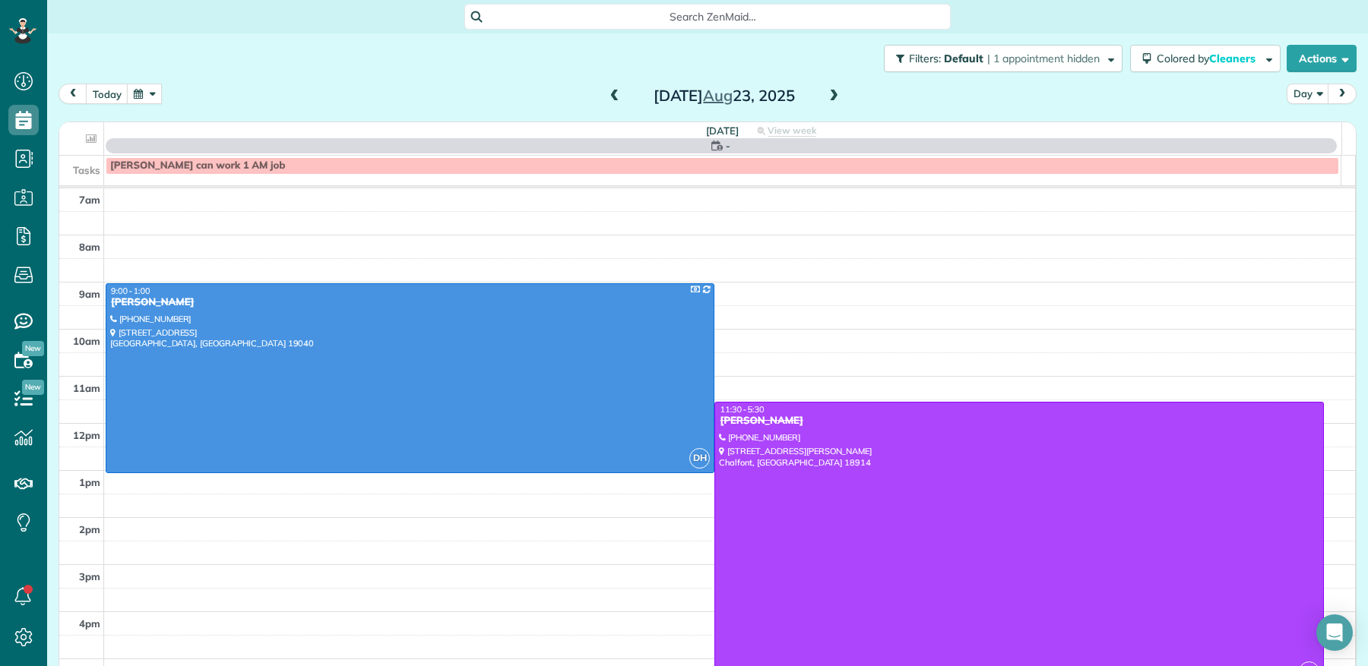
click at [825, 95] on span at bounding box center [833, 97] width 17 height 14
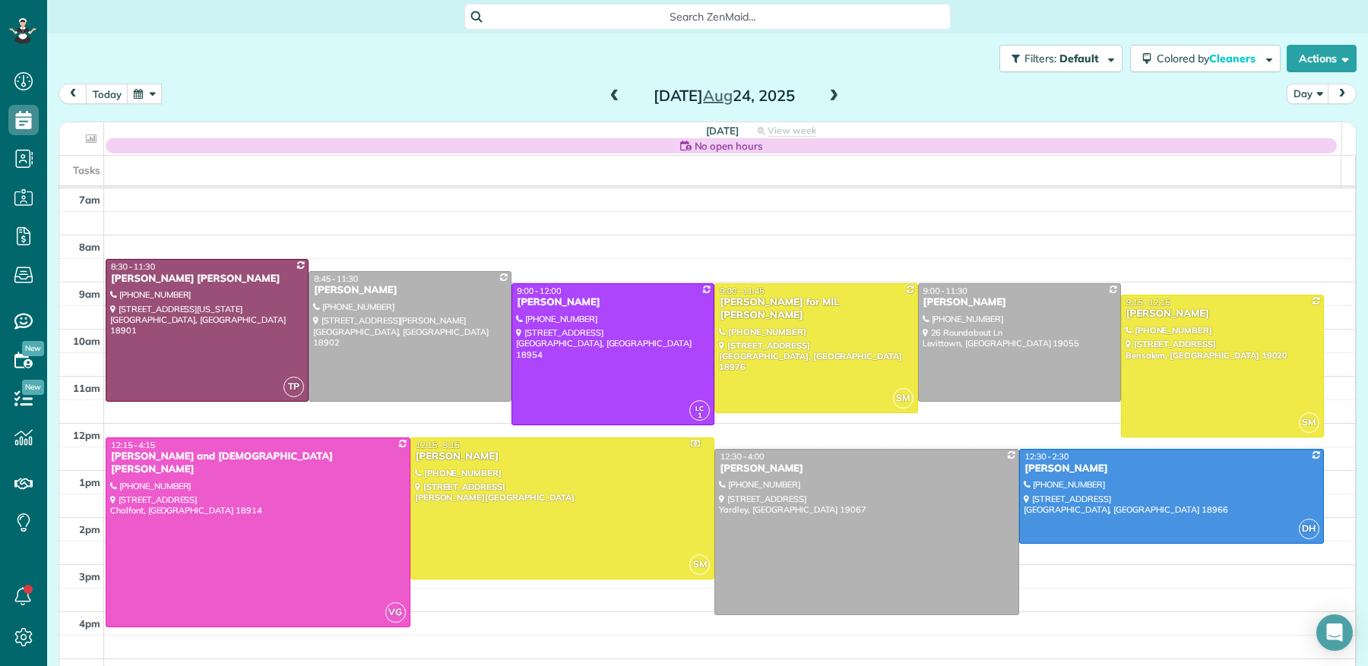
click at [825, 96] on span at bounding box center [833, 97] width 17 height 14
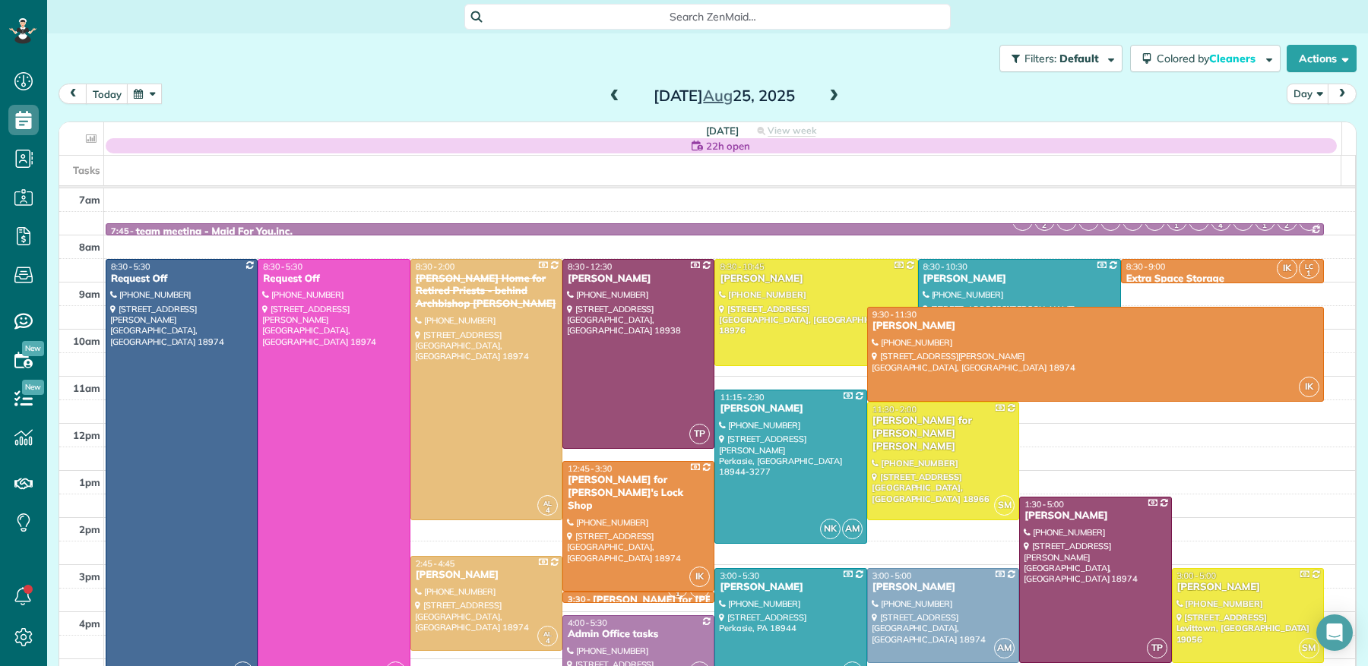
drag, startPoint x: 621, startPoint y: 85, endPoint x: 613, endPoint y: 94, distance: 11.9
click at [617, 91] on div "Monday Aug 25, 2025" at bounding box center [724, 96] width 243 height 24
click at [609, 99] on span at bounding box center [614, 97] width 17 height 14
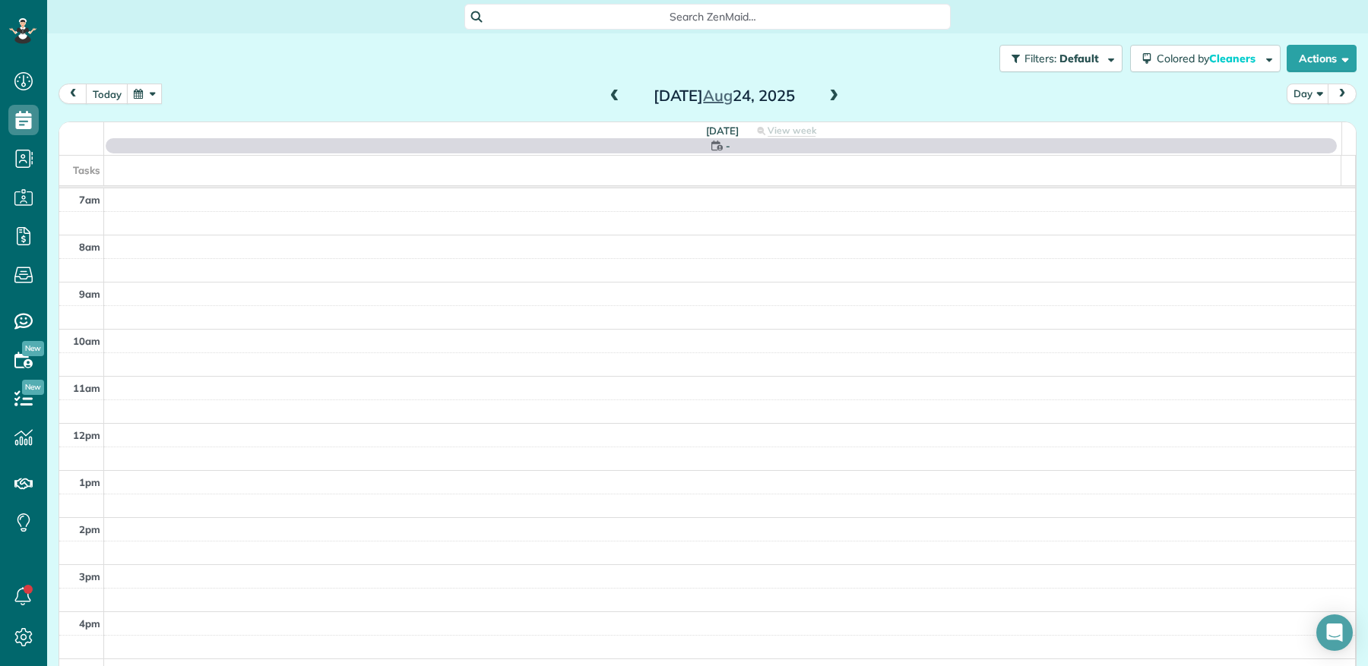
click at [609, 99] on span at bounding box center [614, 97] width 17 height 14
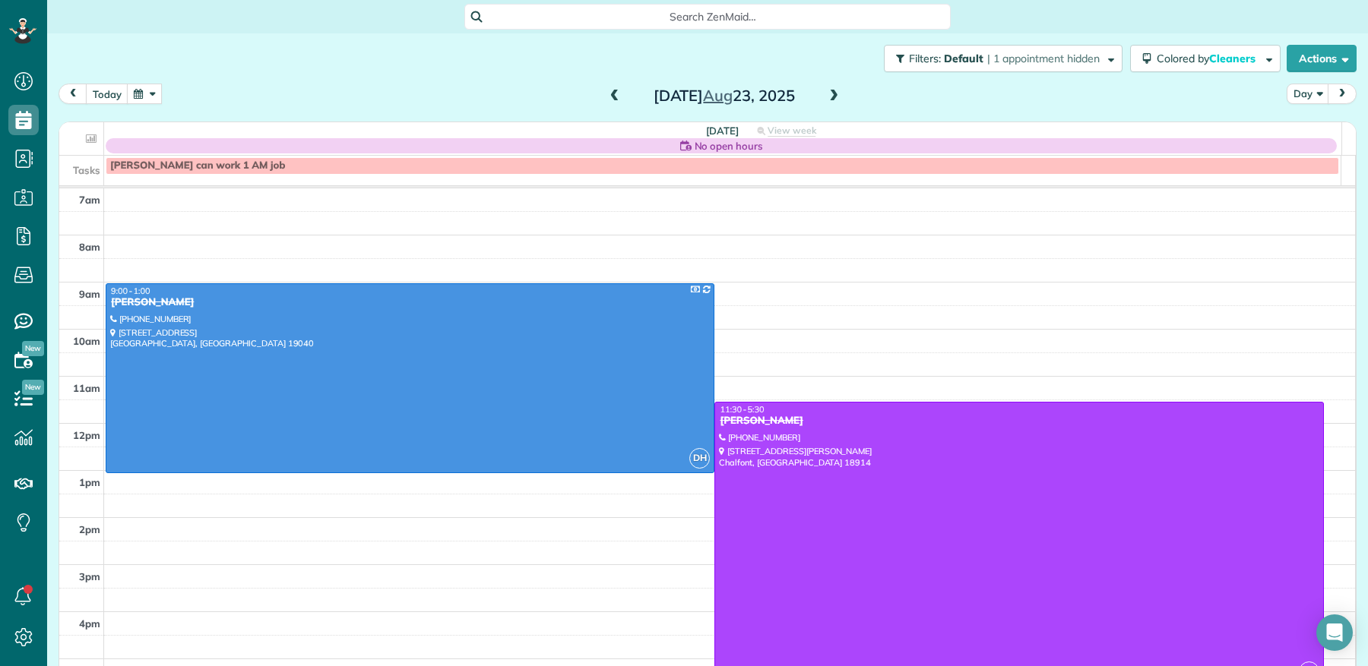
click at [755, 419] on div "Geoffry Campbell" at bounding box center [1018, 421] width 599 height 13
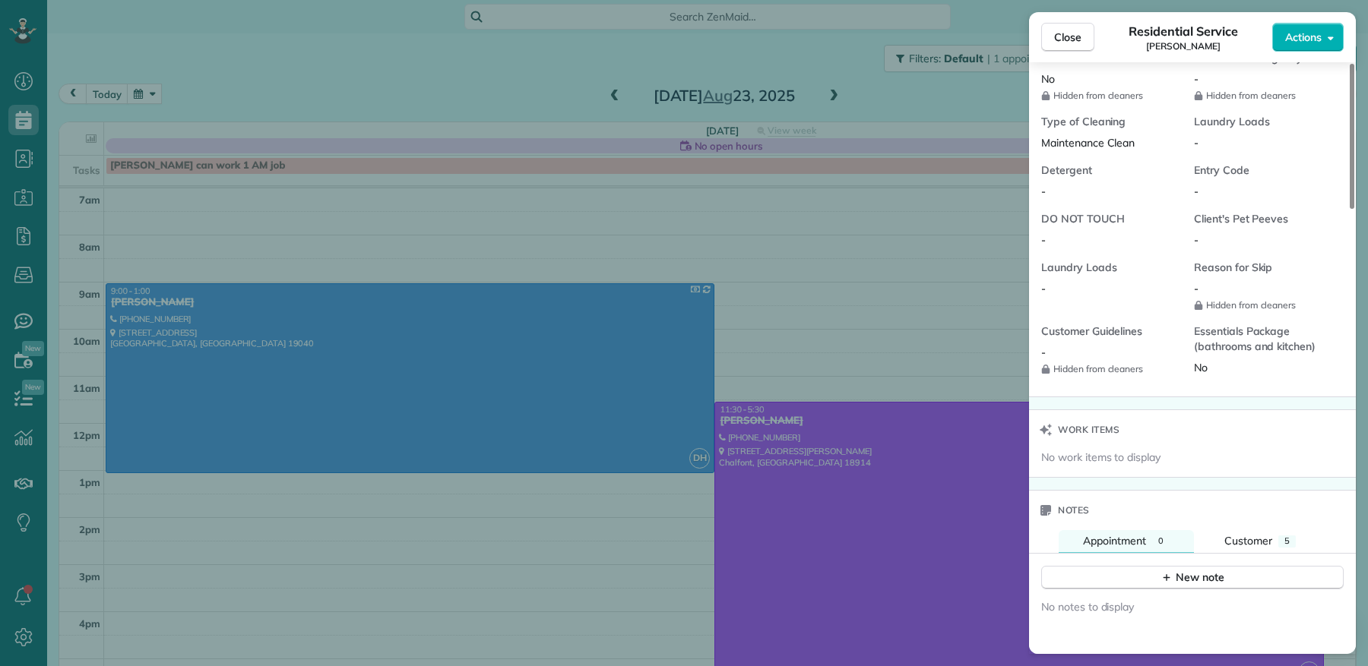
scroll to position [1292, 0]
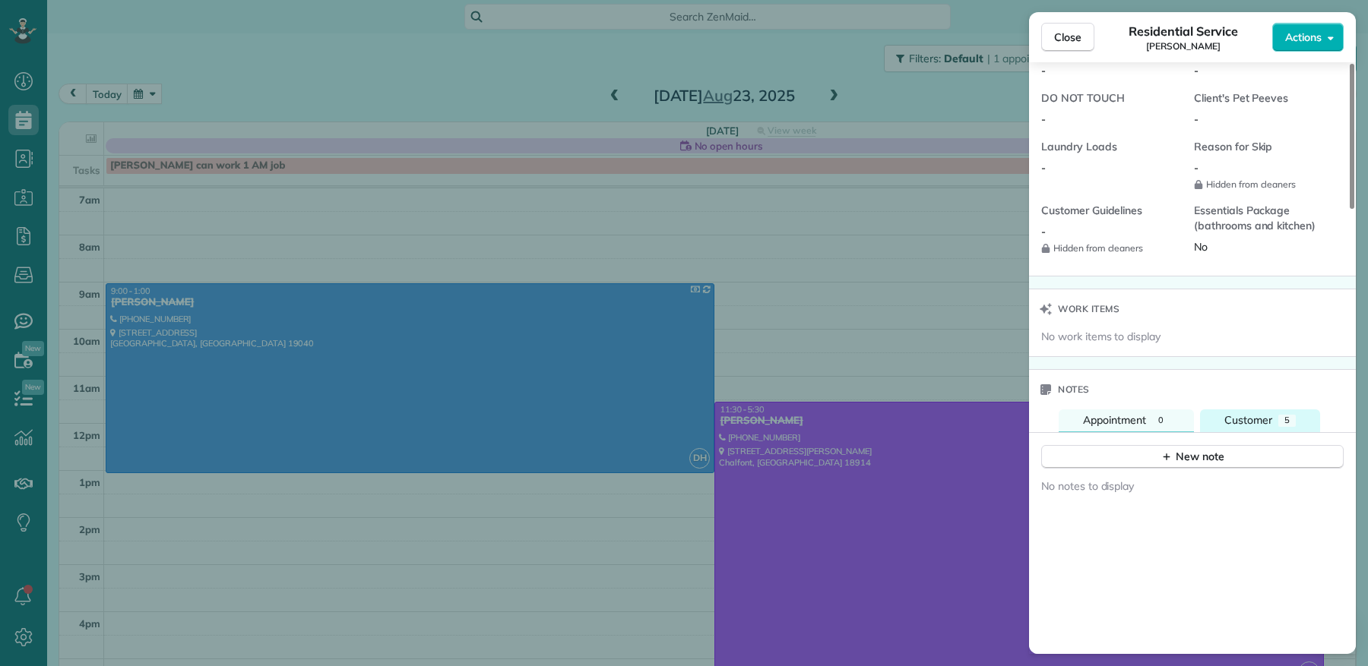
click at [1219, 415] on button "Customer 5" at bounding box center [1260, 421] width 120 height 22
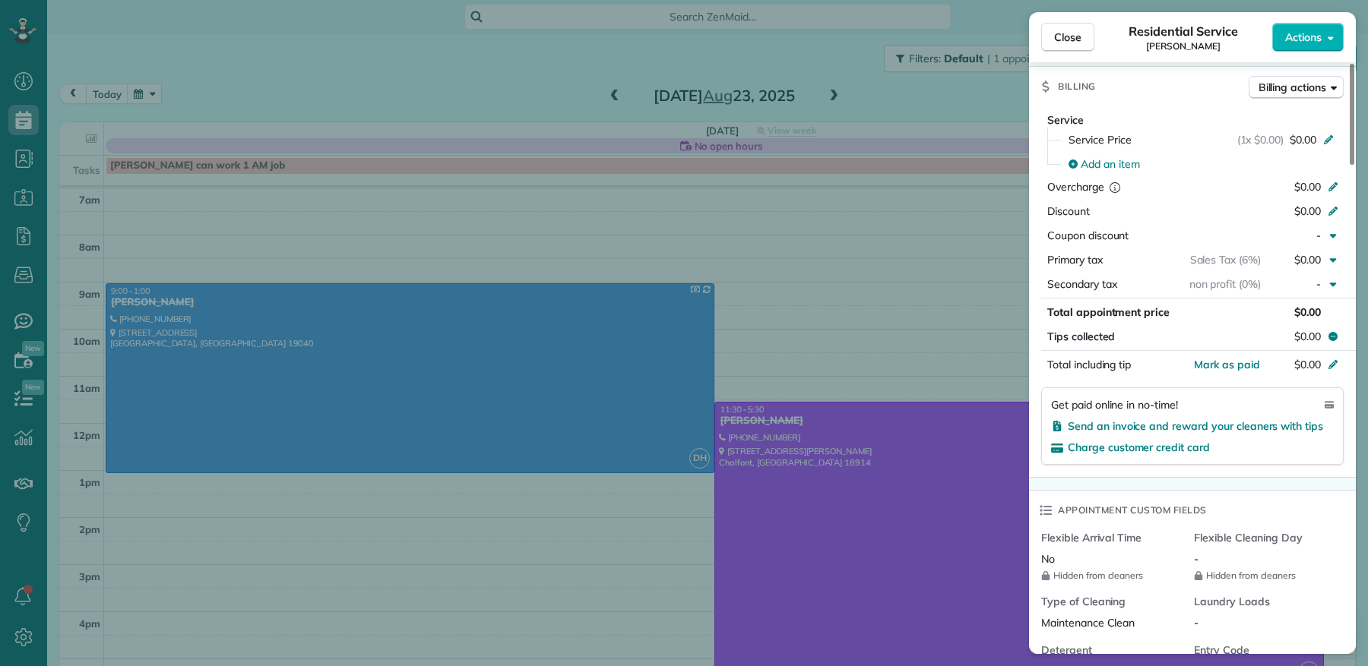
scroll to position [0, 0]
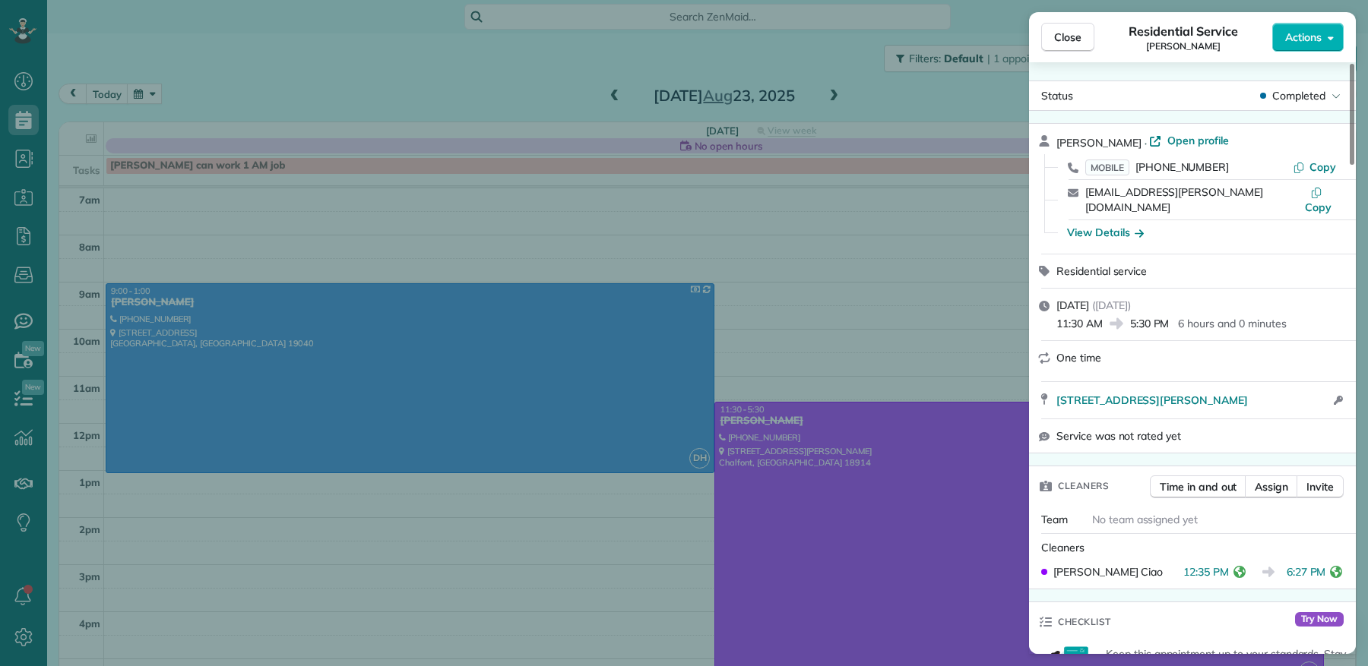
drag, startPoint x: 1073, startPoint y: 40, endPoint x: 979, endPoint y: 72, distance: 99.0
click at [1073, 40] on span "Close" at bounding box center [1067, 37] width 27 height 15
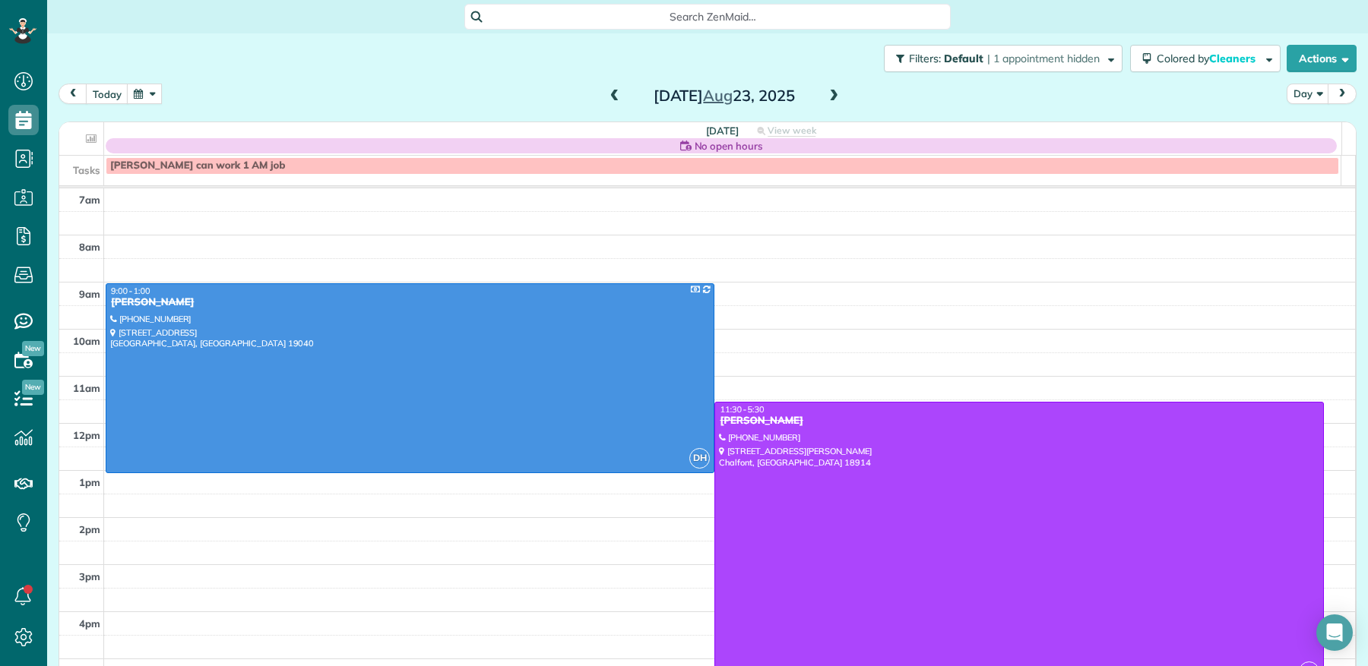
click at [825, 92] on span at bounding box center [833, 97] width 17 height 14
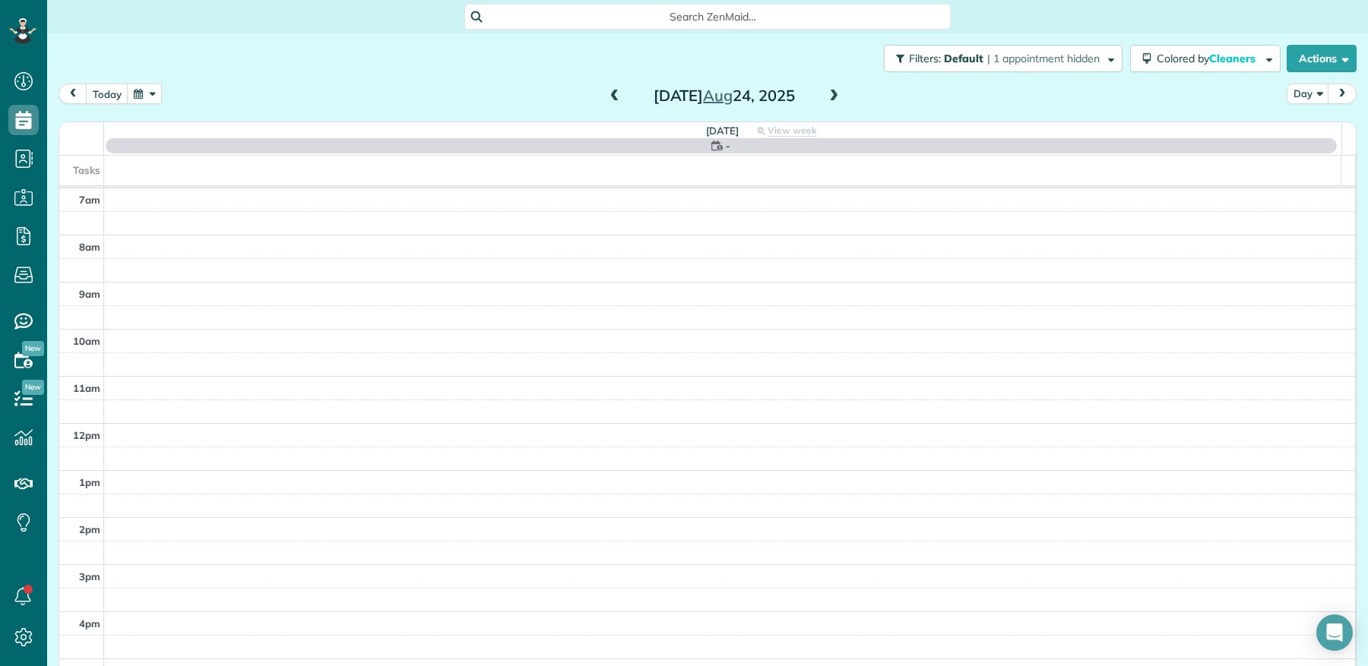
click at [825, 94] on span at bounding box center [833, 97] width 17 height 14
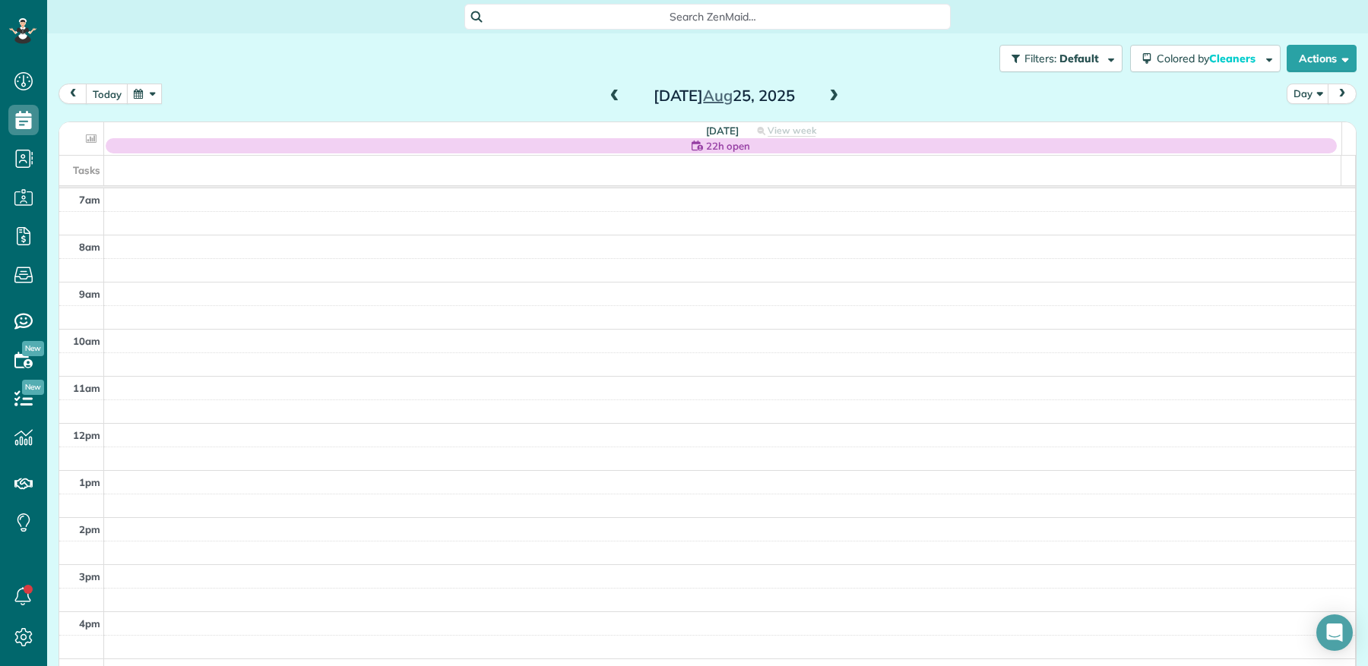
drag, startPoint x: 605, startPoint y: 92, endPoint x: 729, endPoint y: 81, distance: 125.1
click at [606, 92] on span at bounding box center [614, 97] width 17 height 14
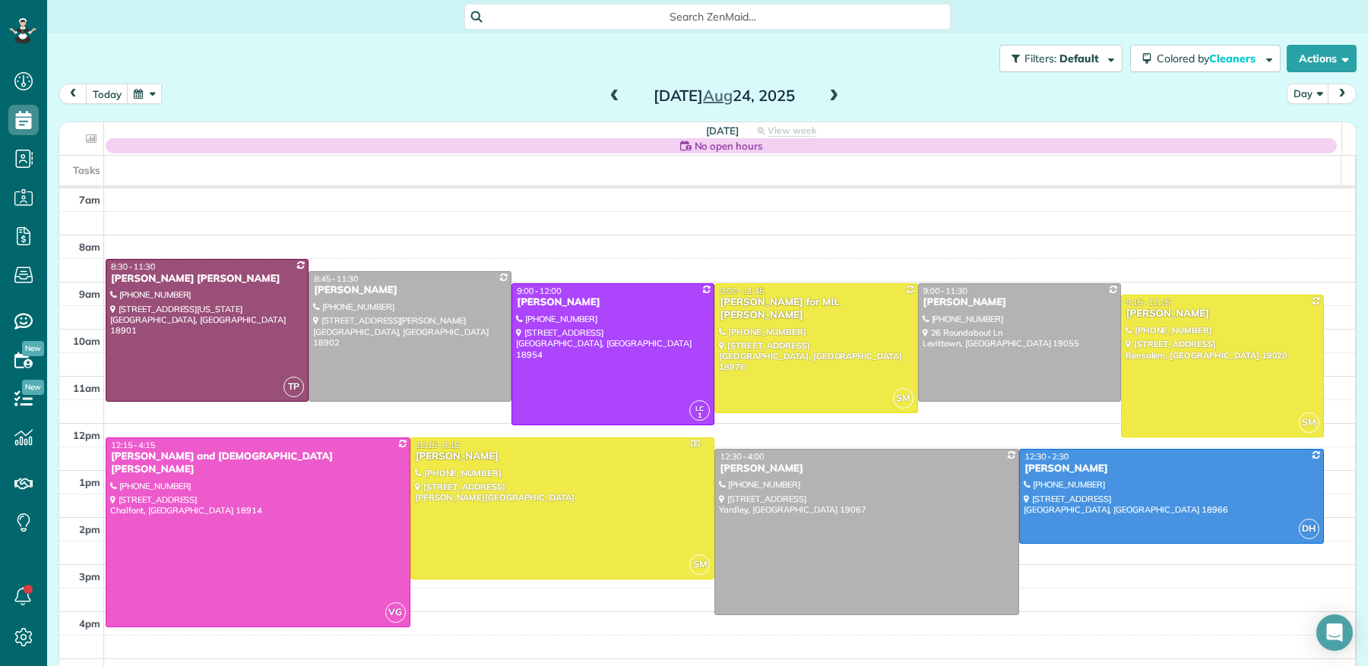
click at [825, 90] on span at bounding box center [833, 97] width 17 height 14
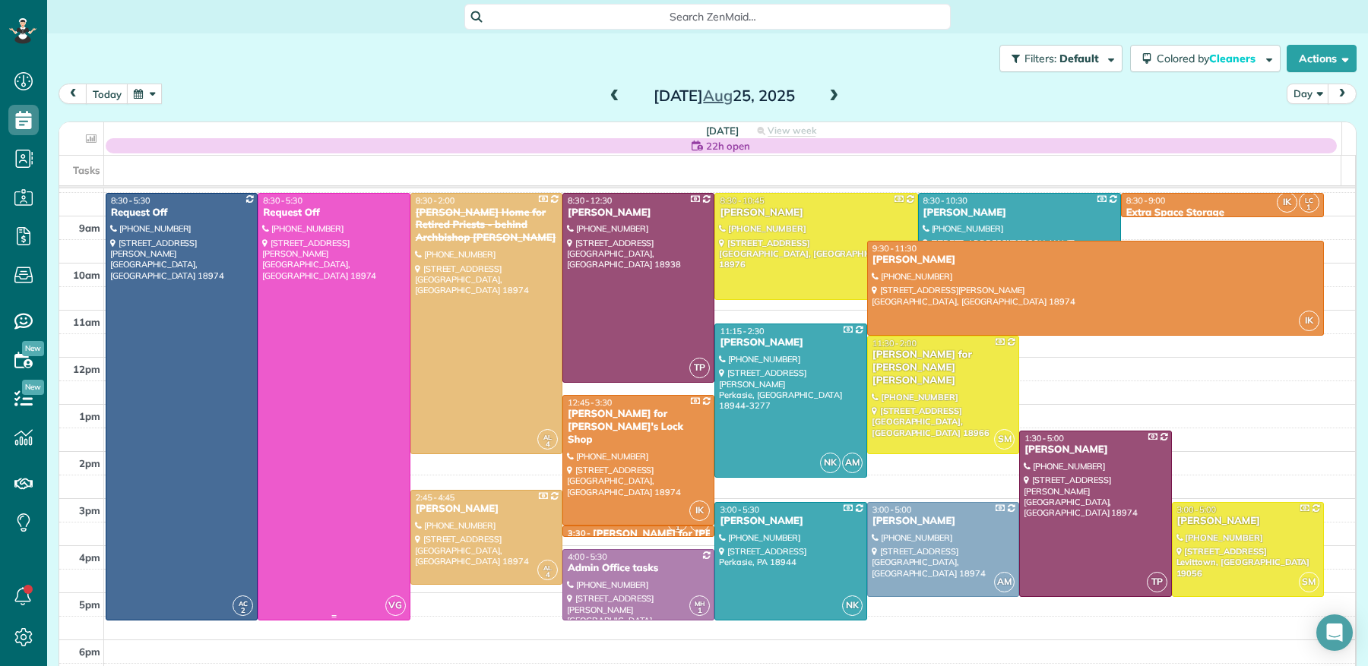
scroll to position [62, 0]
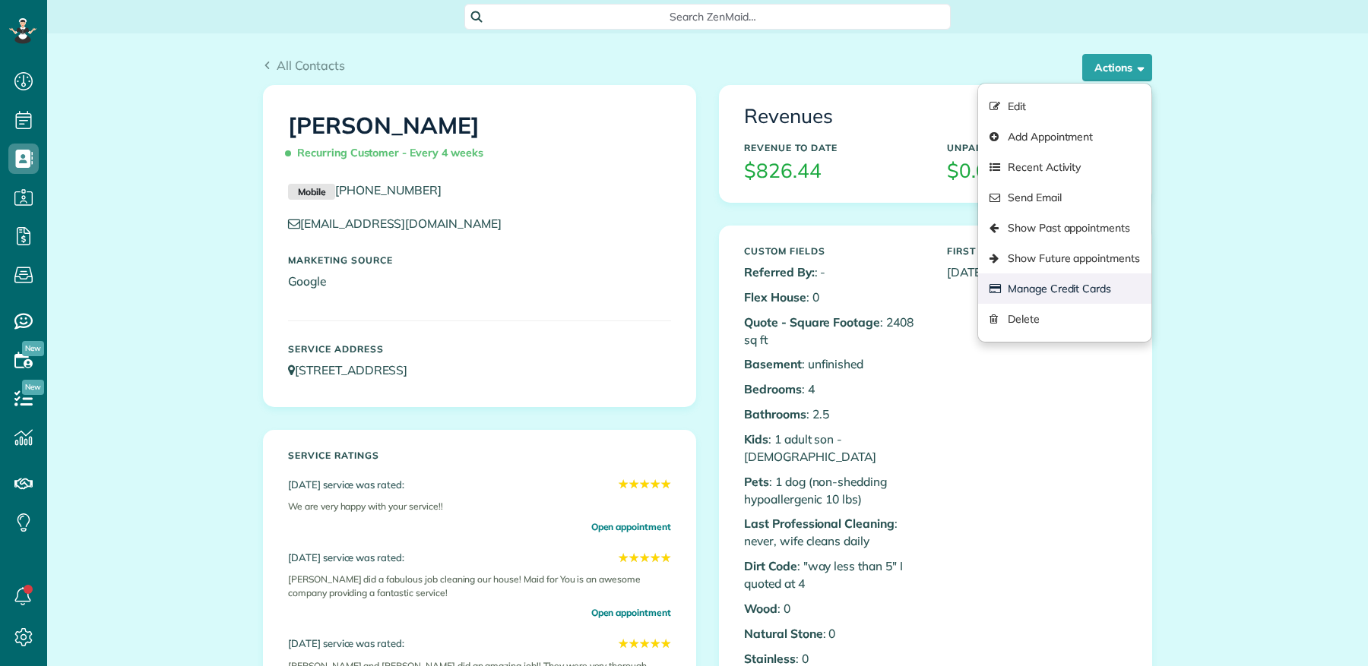
scroll to position [6, 6]
click at [1080, 291] on link "Manage Credit Cards" at bounding box center [1064, 289] width 173 height 30
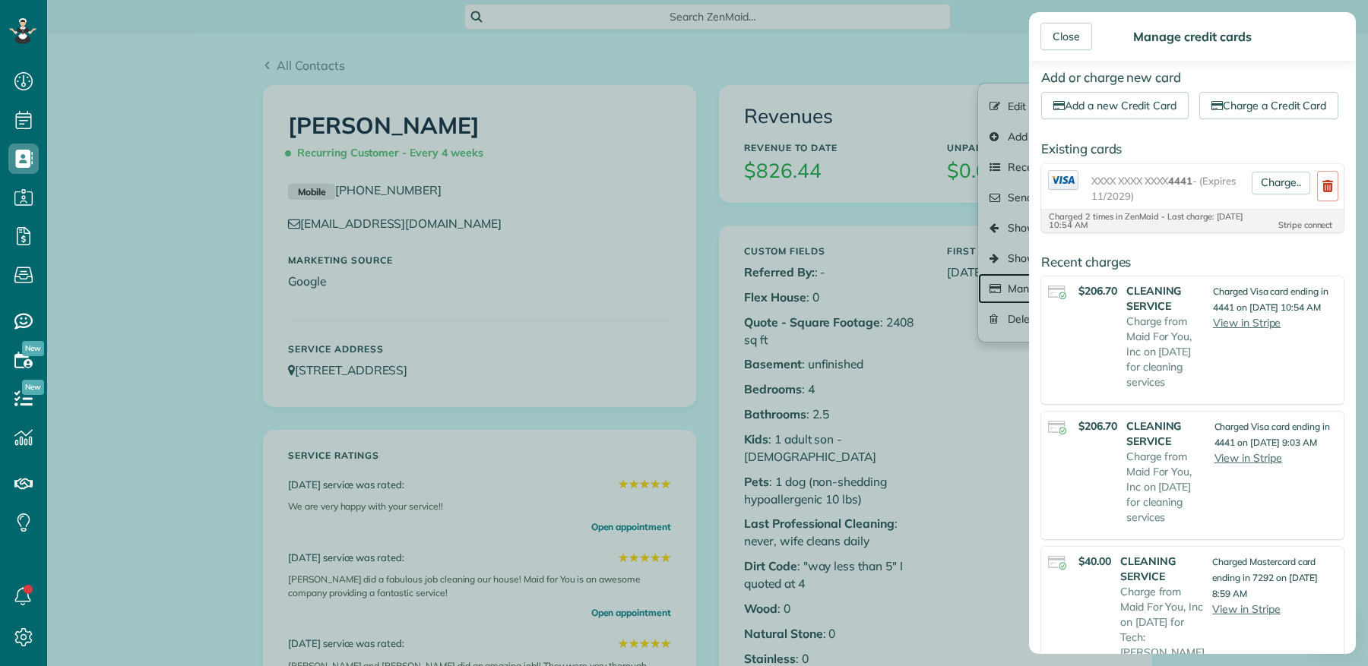
scroll to position [0, 0]
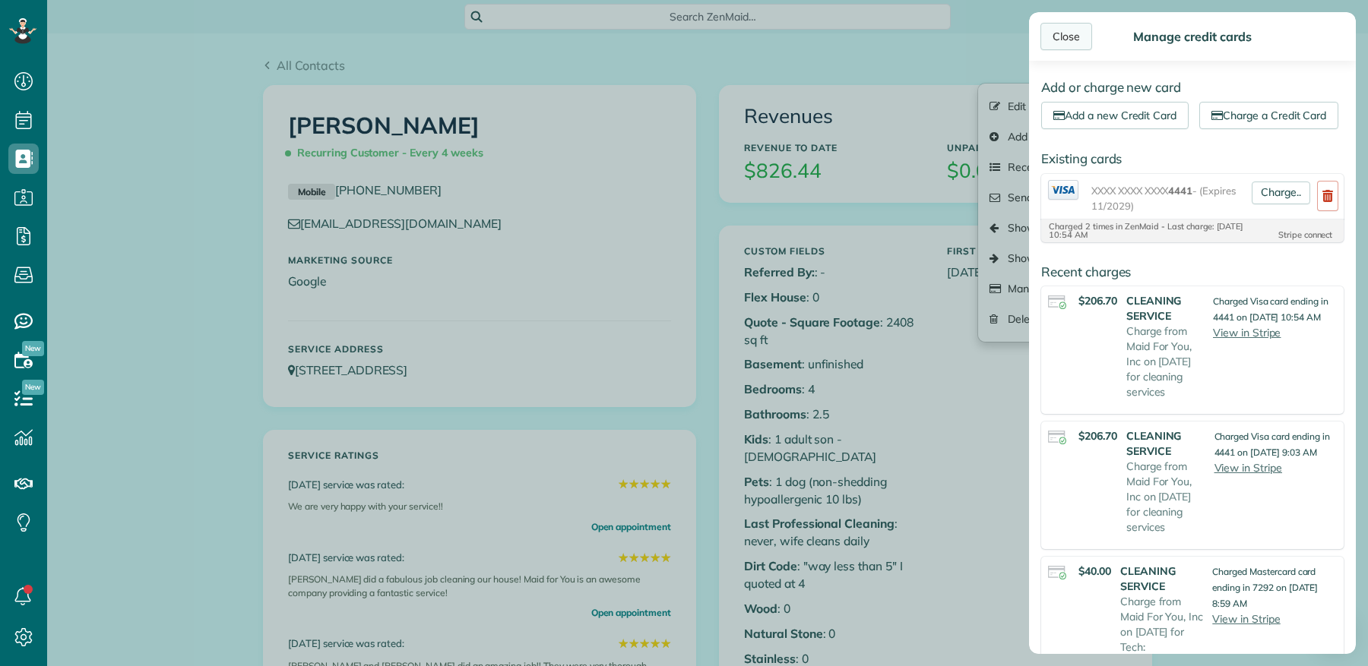
click at [1058, 38] on div "Close" at bounding box center [1066, 36] width 52 height 27
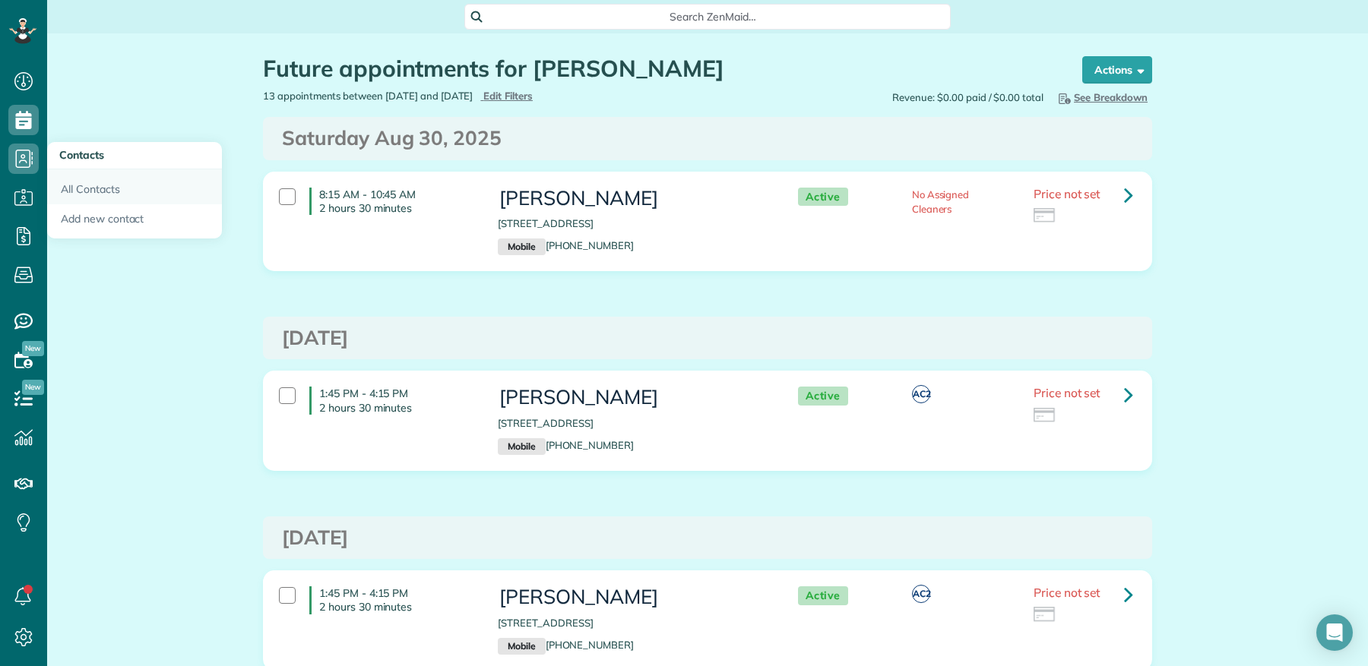
scroll to position [1, 0]
click at [93, 193] on link "All Contacts" at bounding box center [134, 186] width 175 height 35
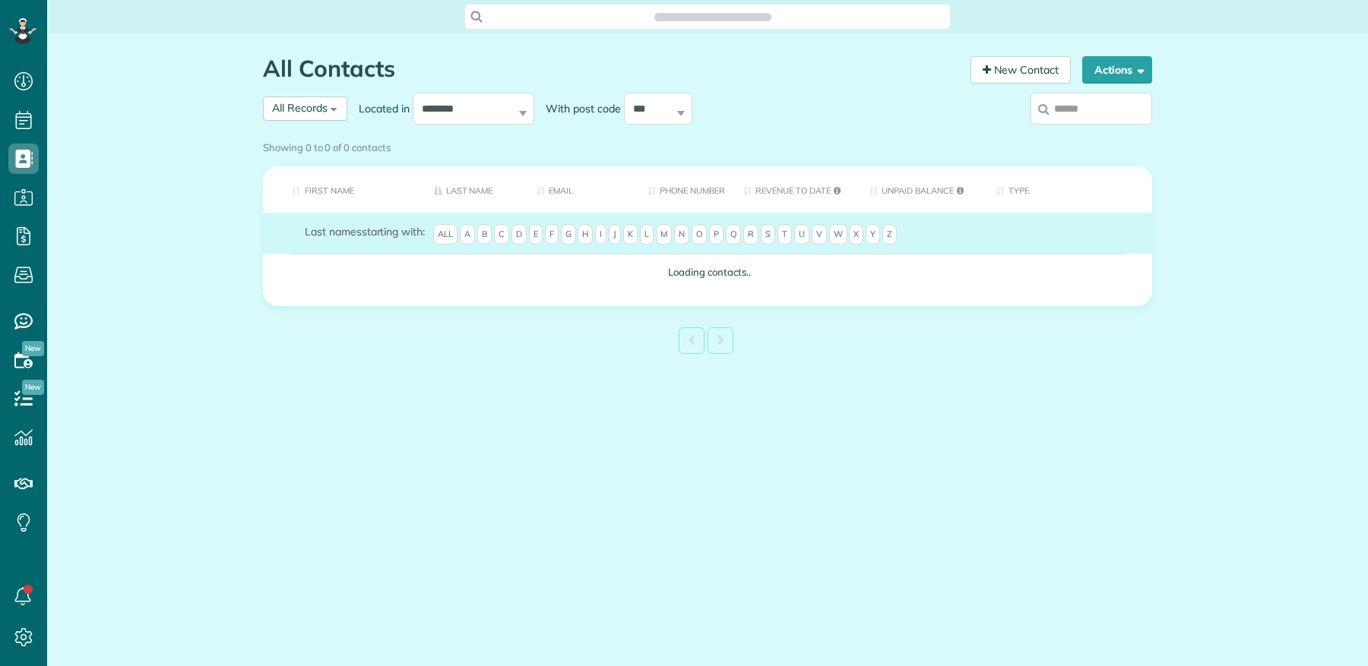
click at [1073, 109] on input "search" at bounding box center [1091, 109] width 122 height 32
type input "********"
click at [1102, 134] on div "Showing 0 to 0 of 0 contacts" at bounding box center [707, 144] width 889 height 21
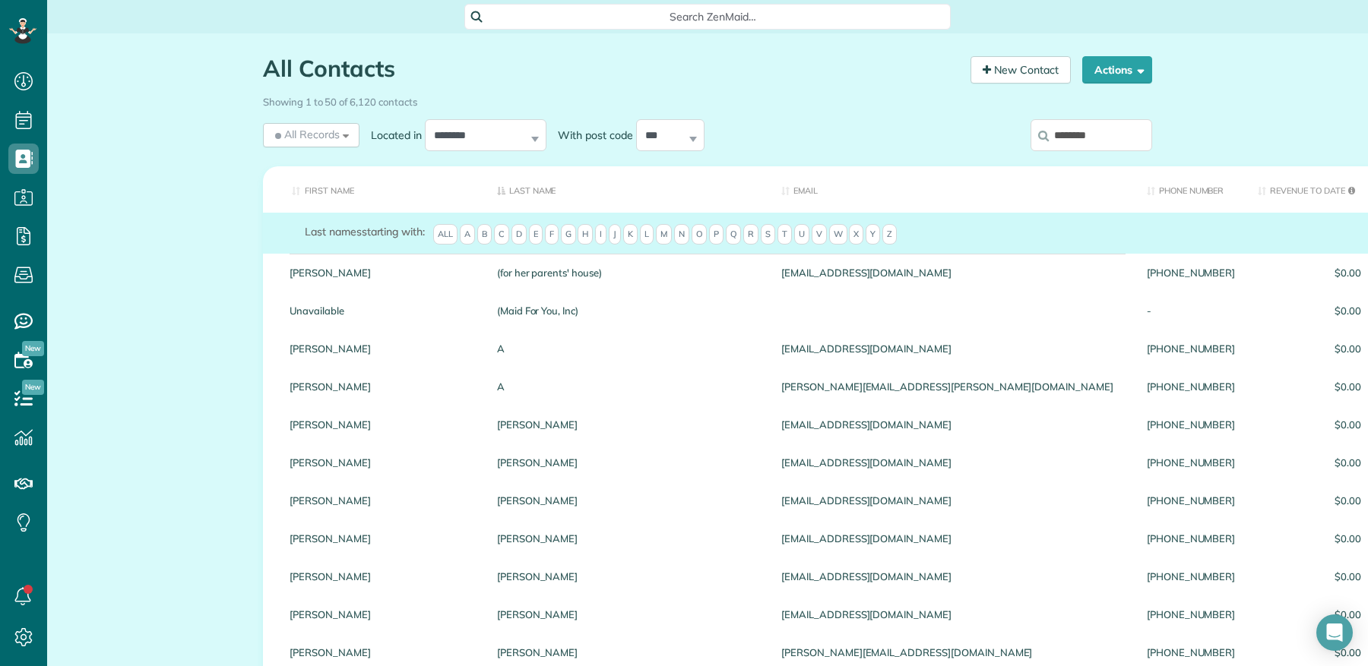
click at [1104, 137] on input "********" at bounding box center [1091, 135] width 122 height 32
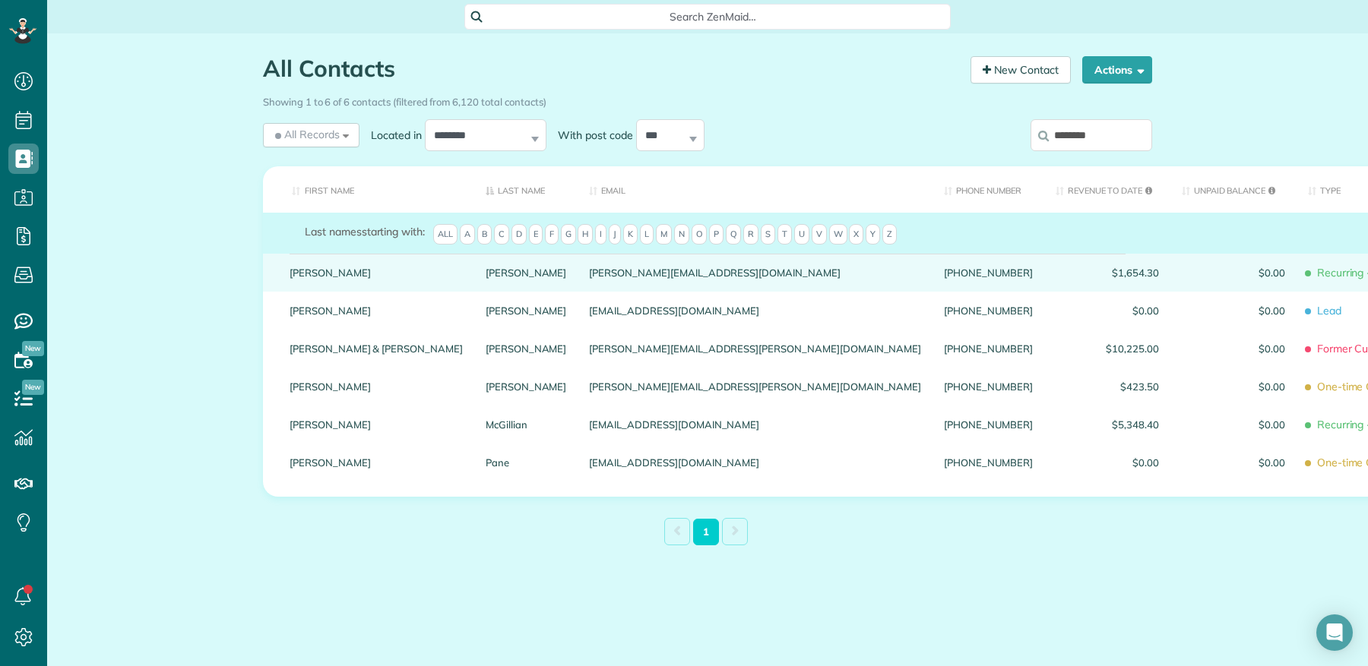
drag, startPoint x: 280, startPoint y: 284, endPoint x: 289, endPoint y: 282, distance: 8.7
click at [282, 283] on div "Casey" at bounding box center [376, 273] width 196 height 38
click at [305, 278] on link "Casey" at bounding box center [375, 272] width 173 height 11
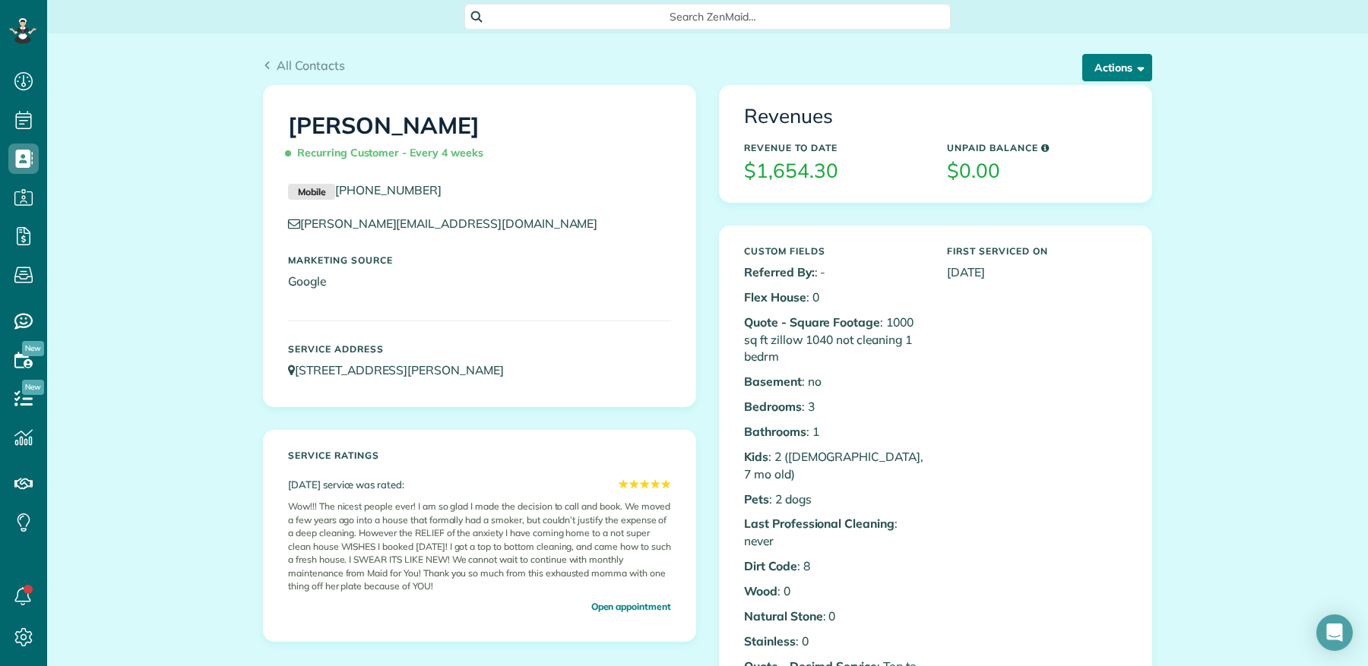
click at [1132, 67] on span "button" at bounding box center [1137, 67] width 11 height 11
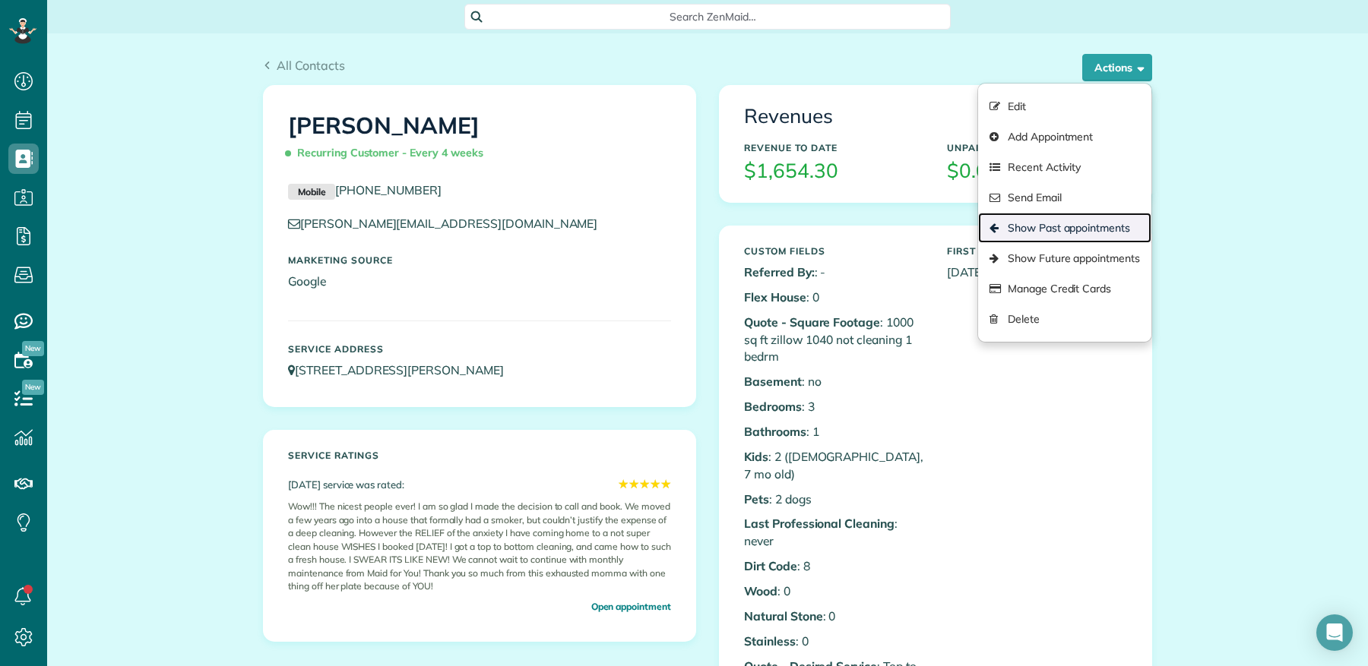
click at [1103, 226] on link "Show Past appointments" at bounding box center [1064, 228] width 173 height 30
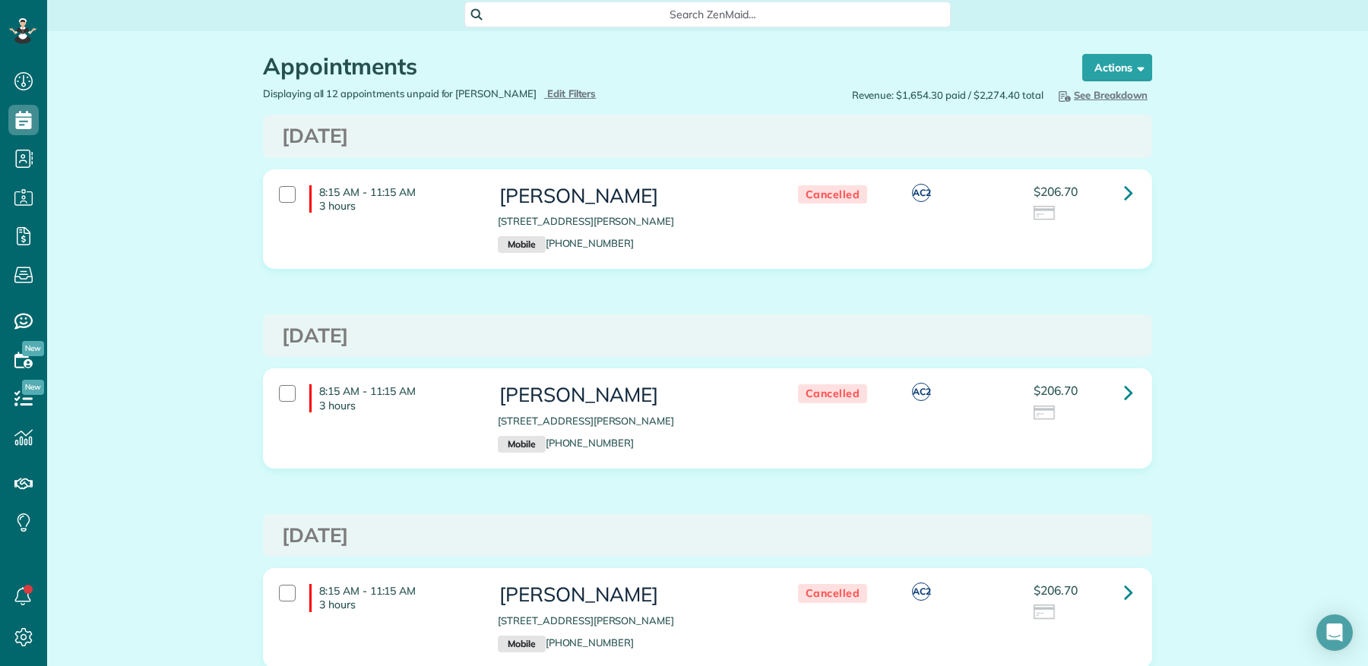
scroll to position [4, 0]
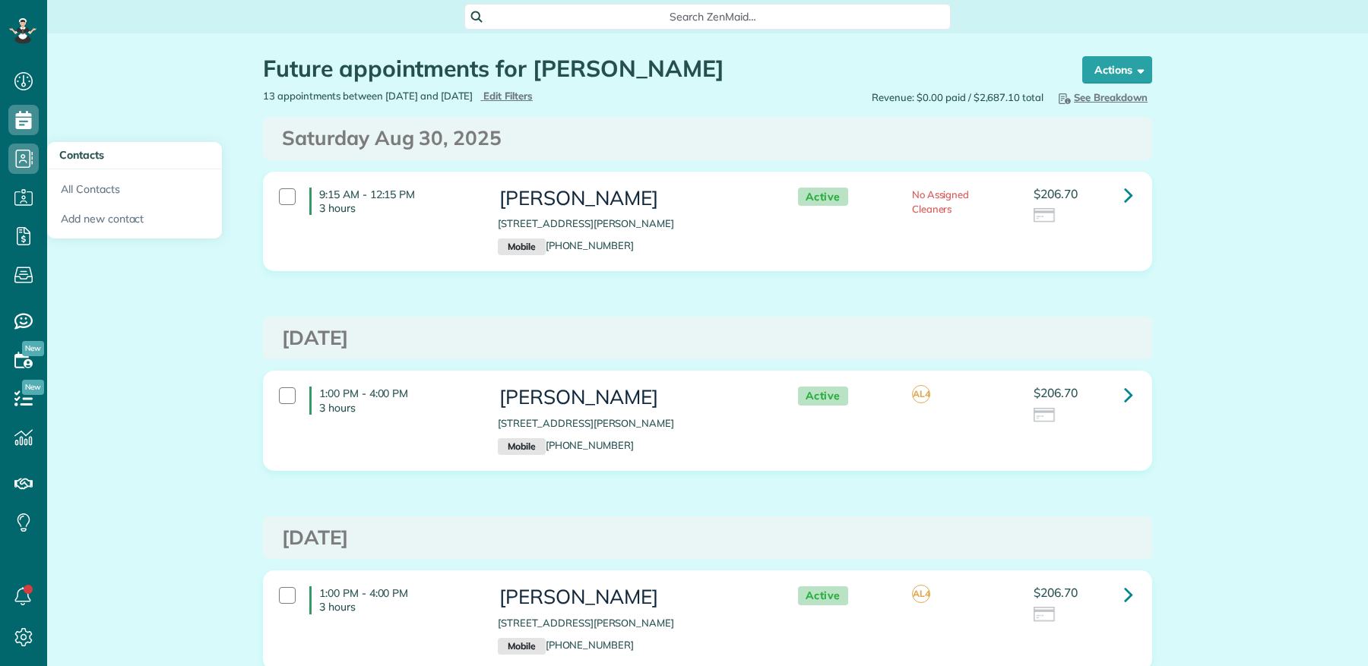
scroll to position [6, 6]
click at [84, 183] on link "All Contacts" at bounding box center [134, 186] width 175 height 35
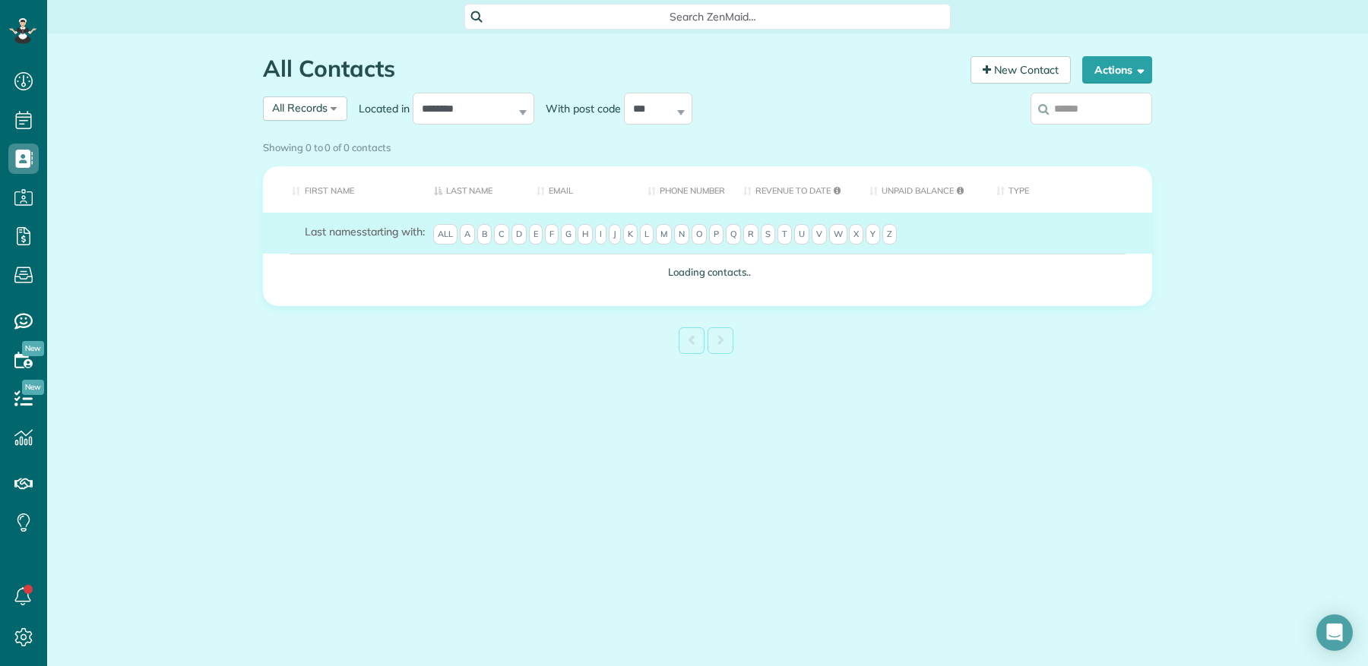
scroll to position [6, 6]
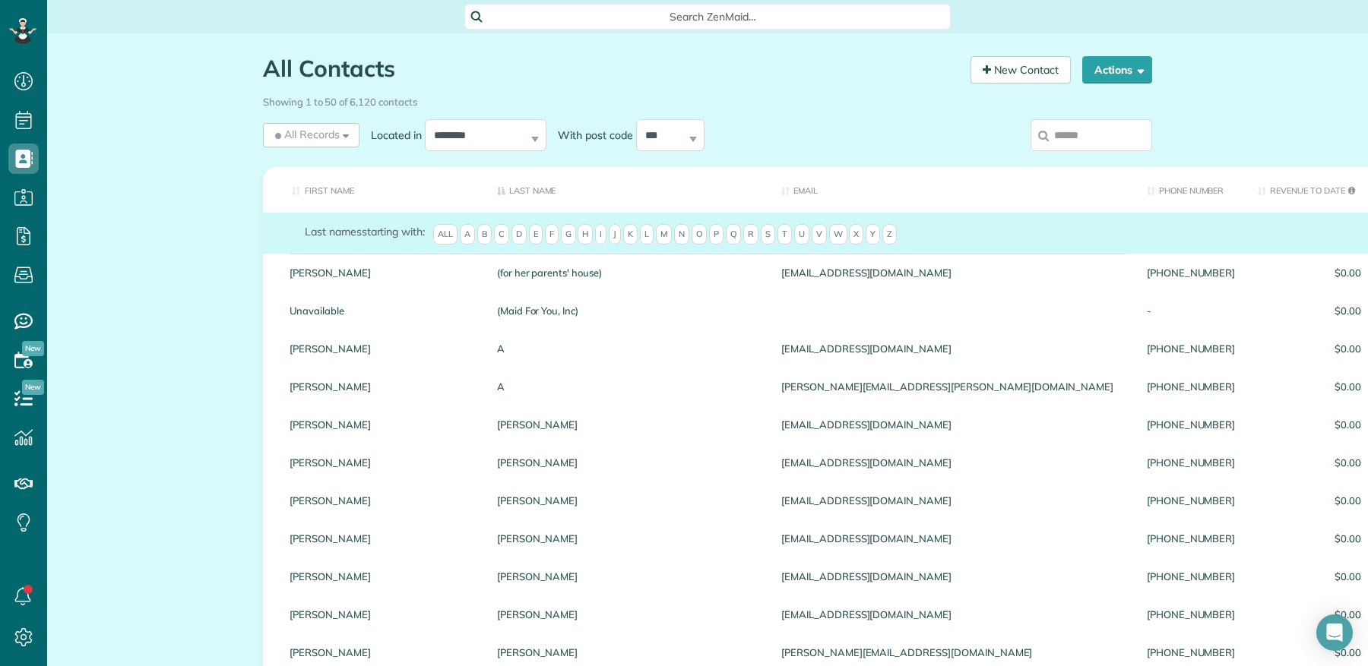
click at [1078, 139] on input "search" at bounding box center [1091, 135] width 122 height 32
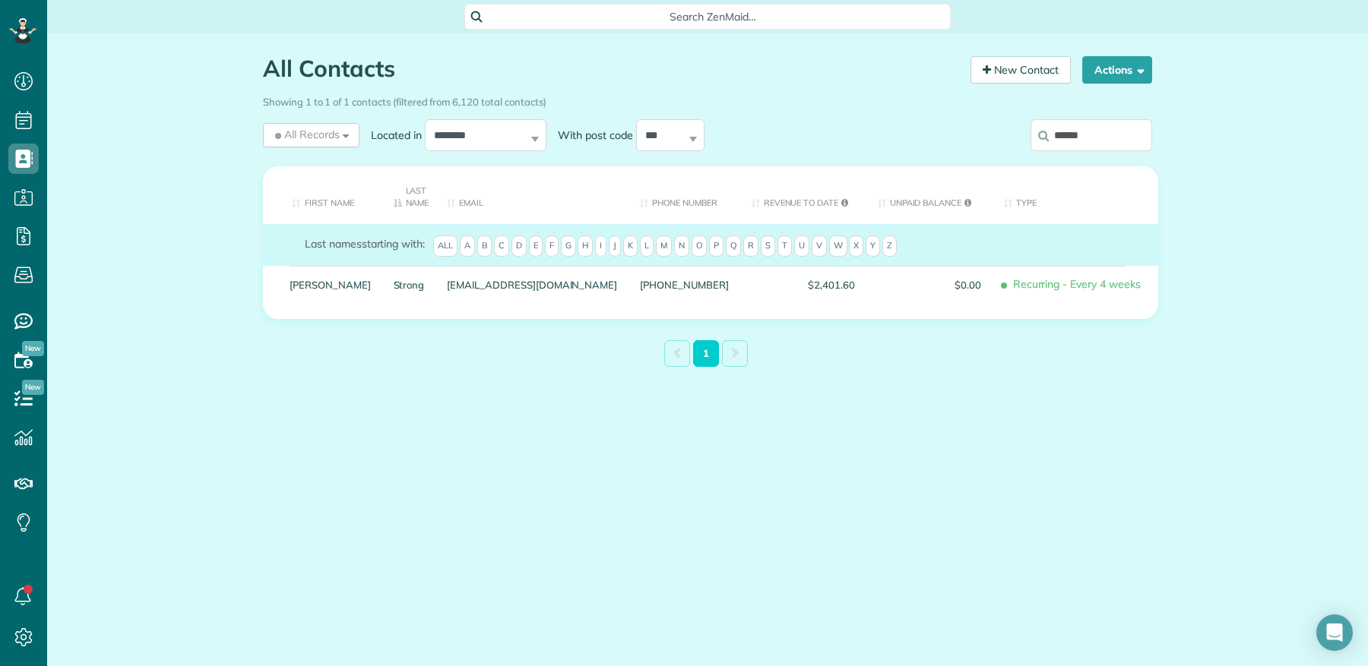
type input "******"
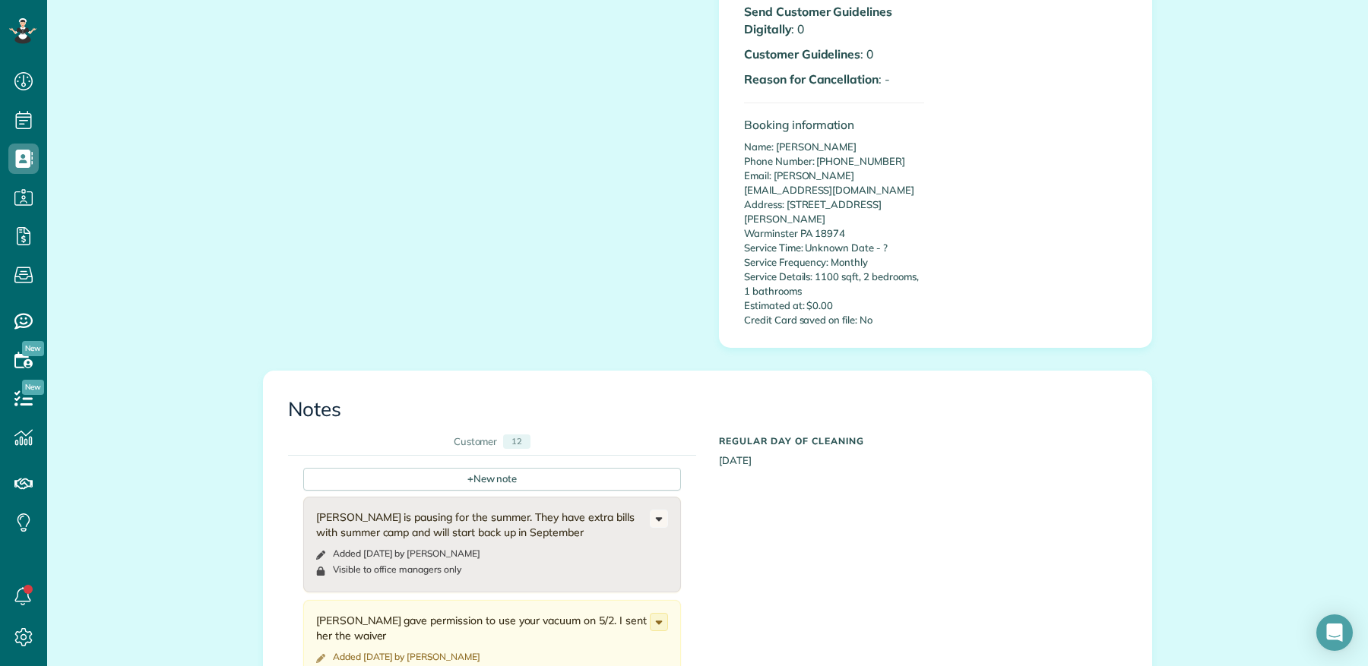
scroll to position [1213, 0]
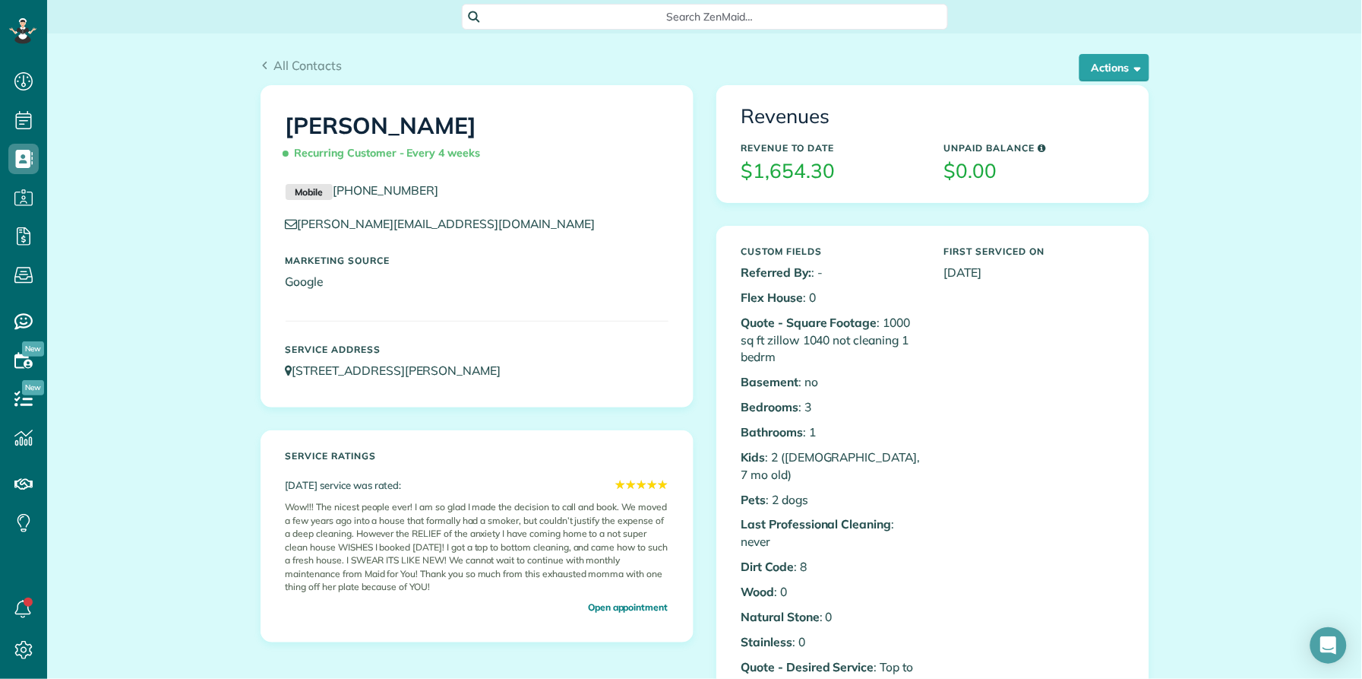
scroll to position [1213, 0]
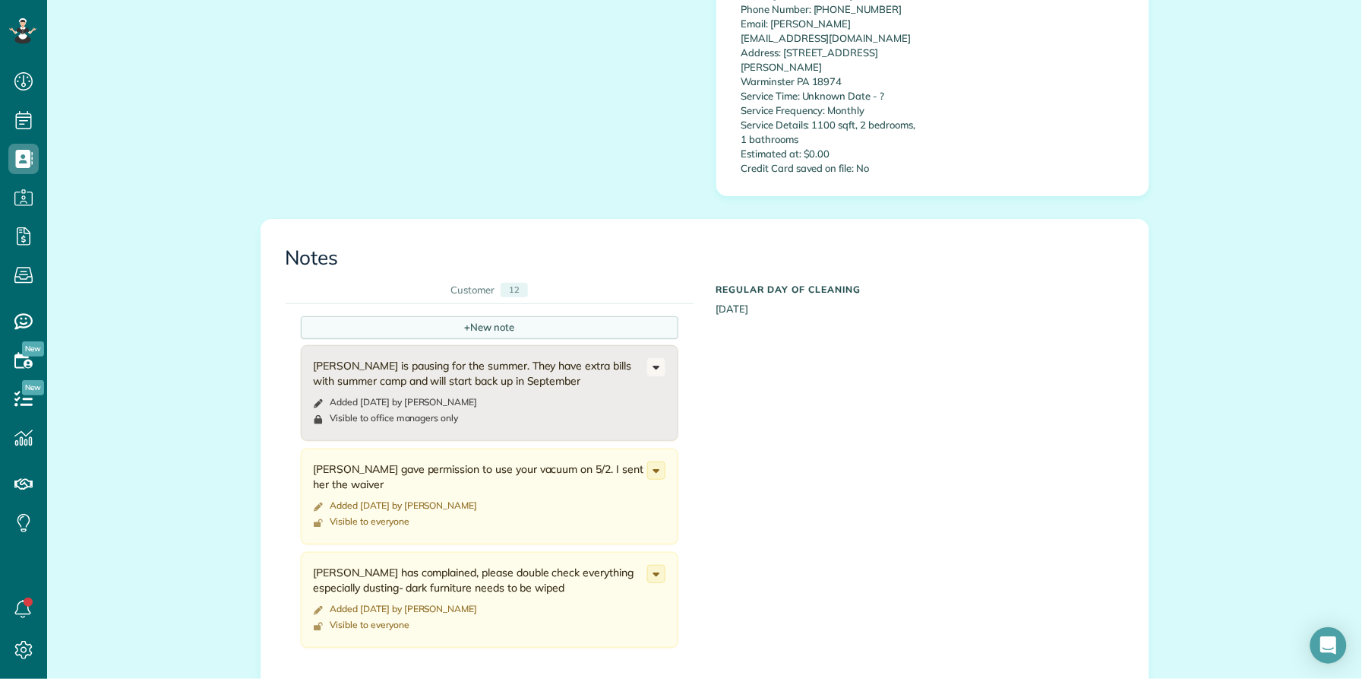
click at [463, 316] on div "+ New note" at bounding box center [490, 327] width 378 height 23
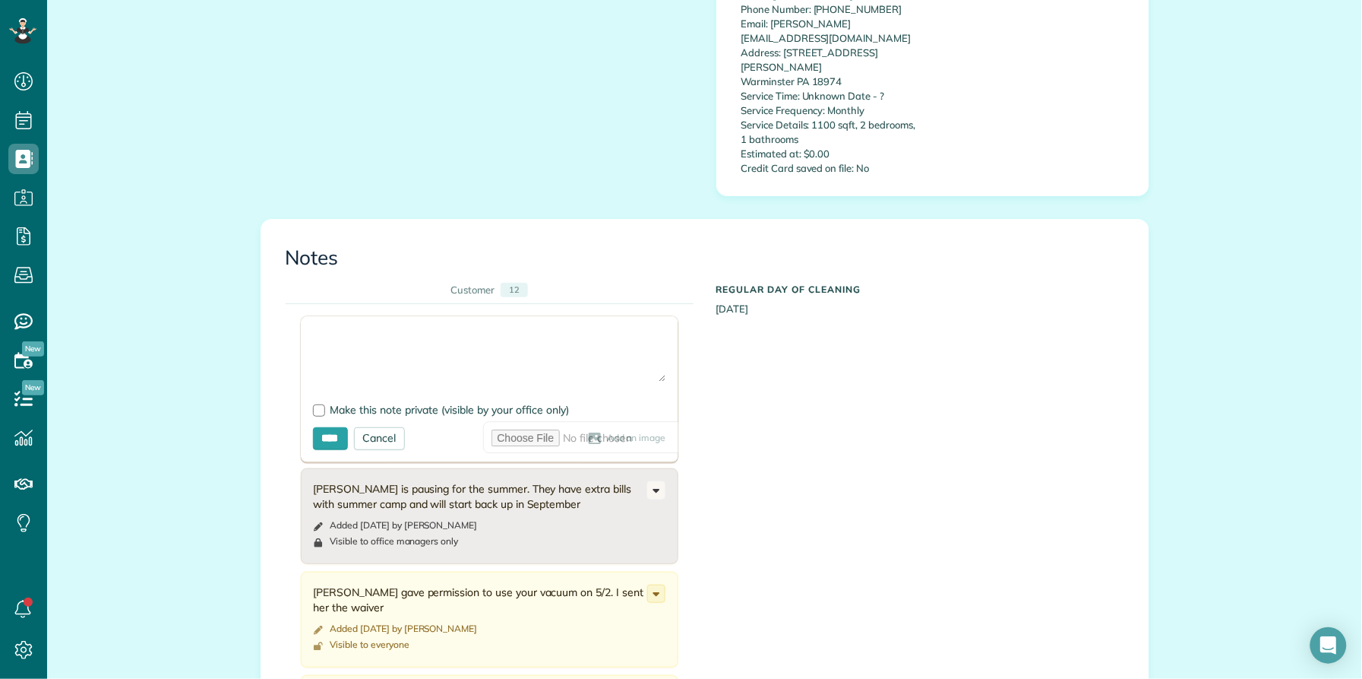
click at [453, 328] on textarea at bounding box center [489, 354] width 353 height 53
type textarea "**********"
drag, startPoint x: 312, startPoint y: 366, endPoint x: 323, endPoint y: 377, distance: 15.6
click at [313, 404] on div at bounding box center [319, 410] width 12 height 12
click at [327, 427] on input "****" at bounding box center [330, 438] width 35 height 23
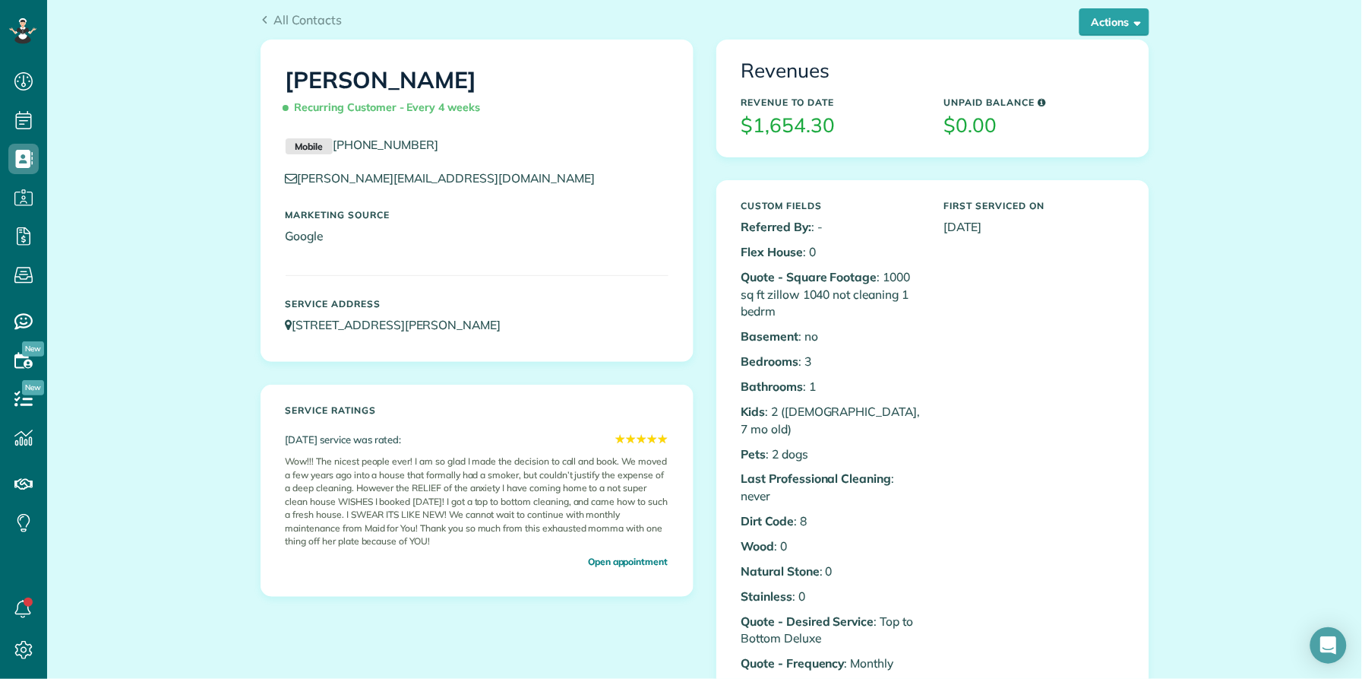
scroll to position [0, 0]
